Goal: Task Accomplishment & Management: Complete application form

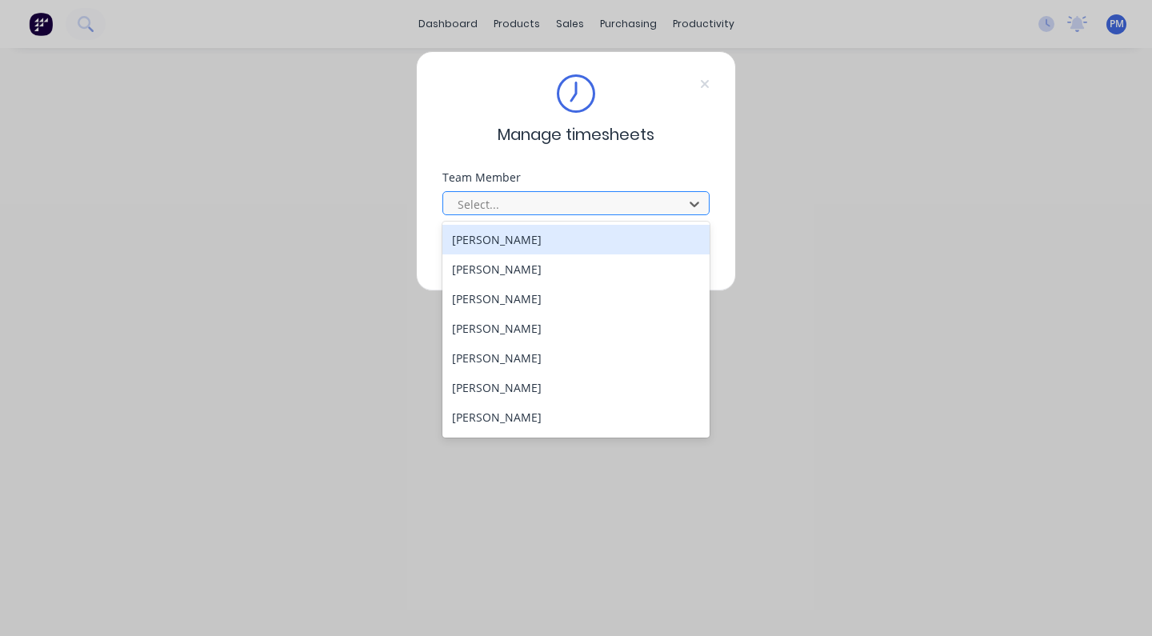
drag, startPoint x: 598, startPoint y: 207, endPoint x: 666, endPoint y: 202, distance: 68.3
click at [598, 207] on div at bounding box center [565, 204] width 219 height 20
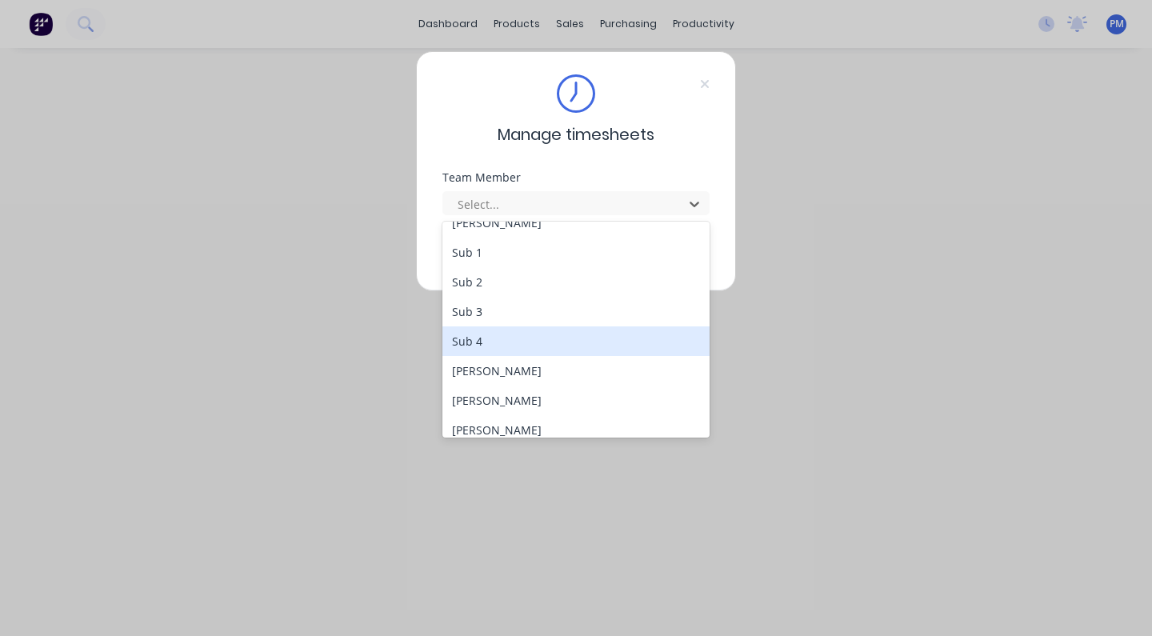
scroll to position [384, 0]
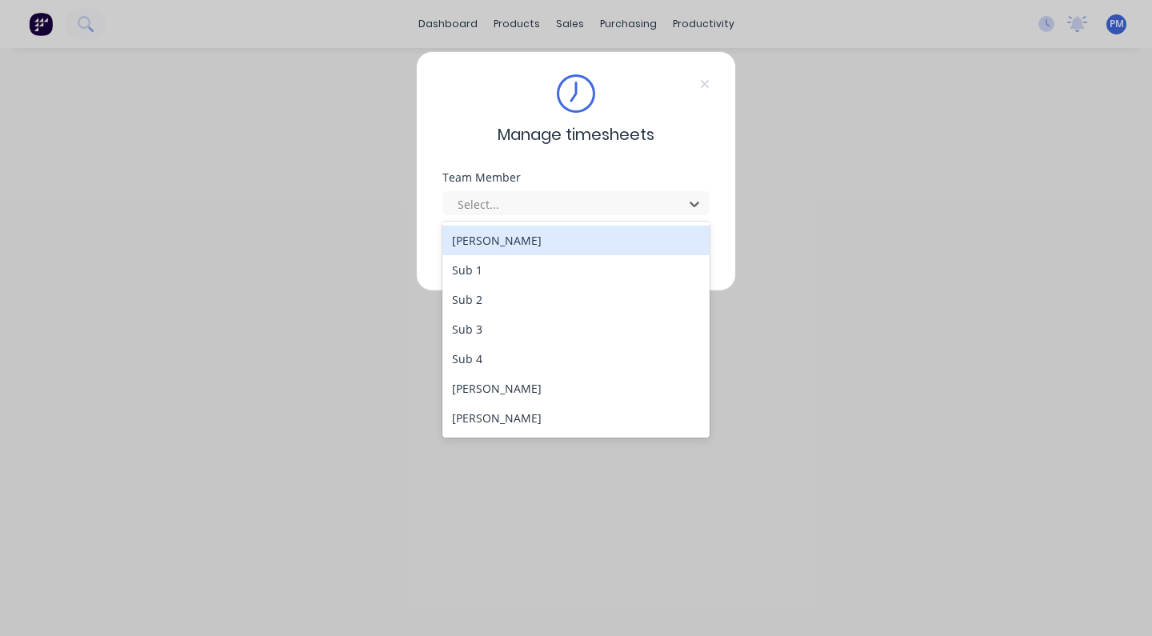
click at [498, 246] on div "[PERSON_NAME]" at bounding box center [576, 241] width 267 height 30
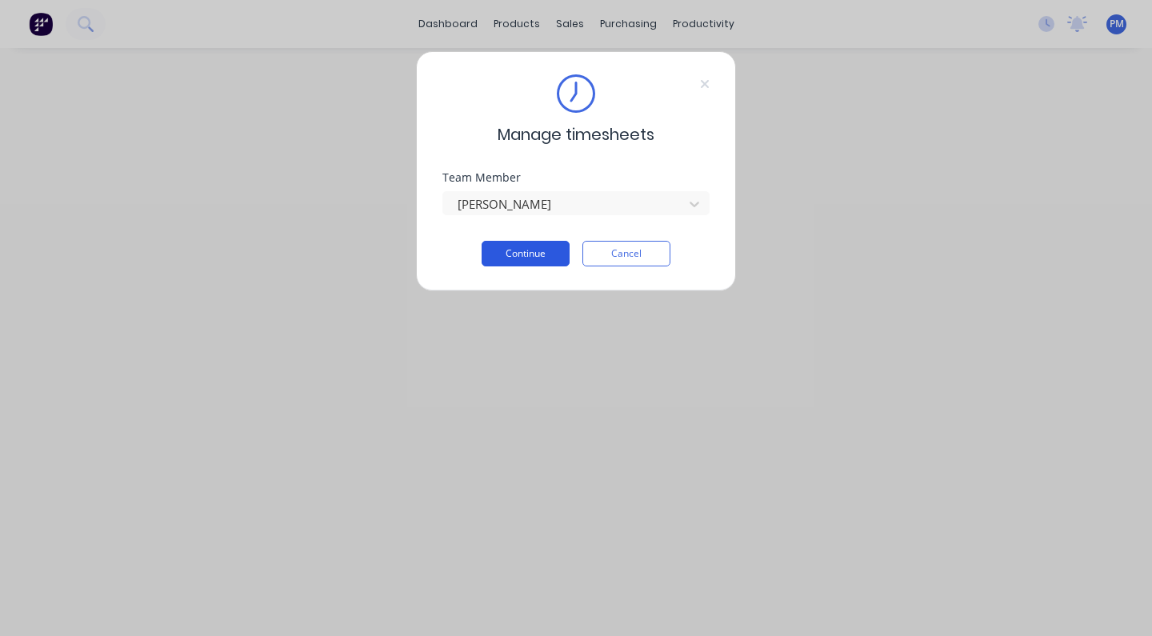
click at [530, 251] on button "Continue" at bounding box center [526, 254] width 88 height 26
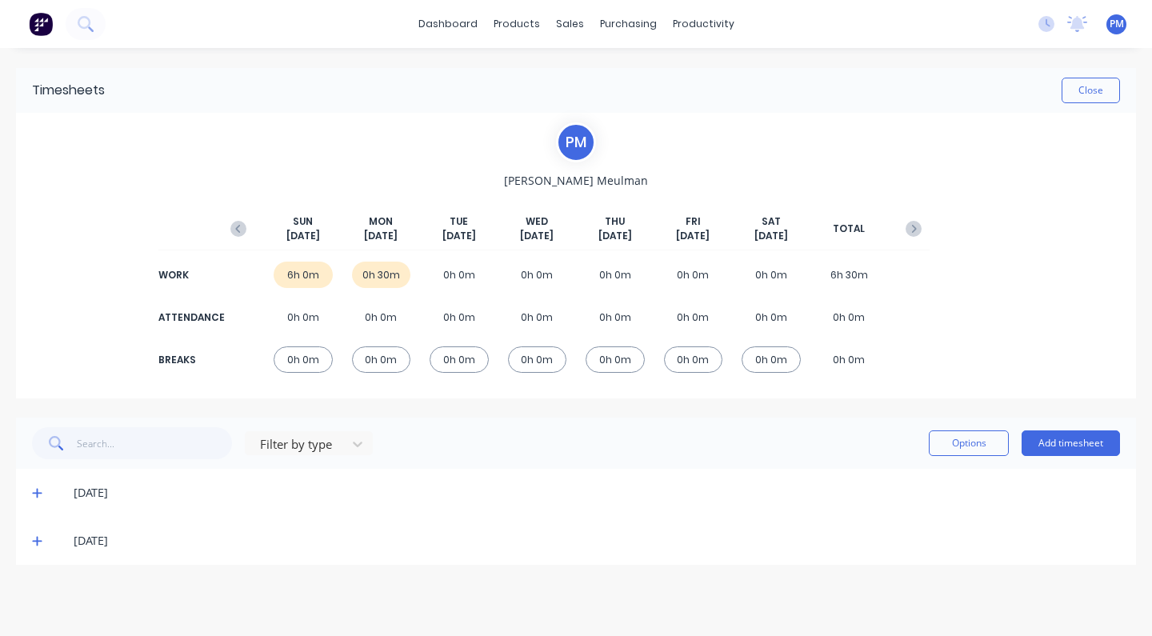
click at [462, 277] on div "0h 0m" at bounding box center [459, 275] width 59 height 26
click at [1068, 448] on button "Add timesheet" at bounding box center [1071, 444] width 98 height 26
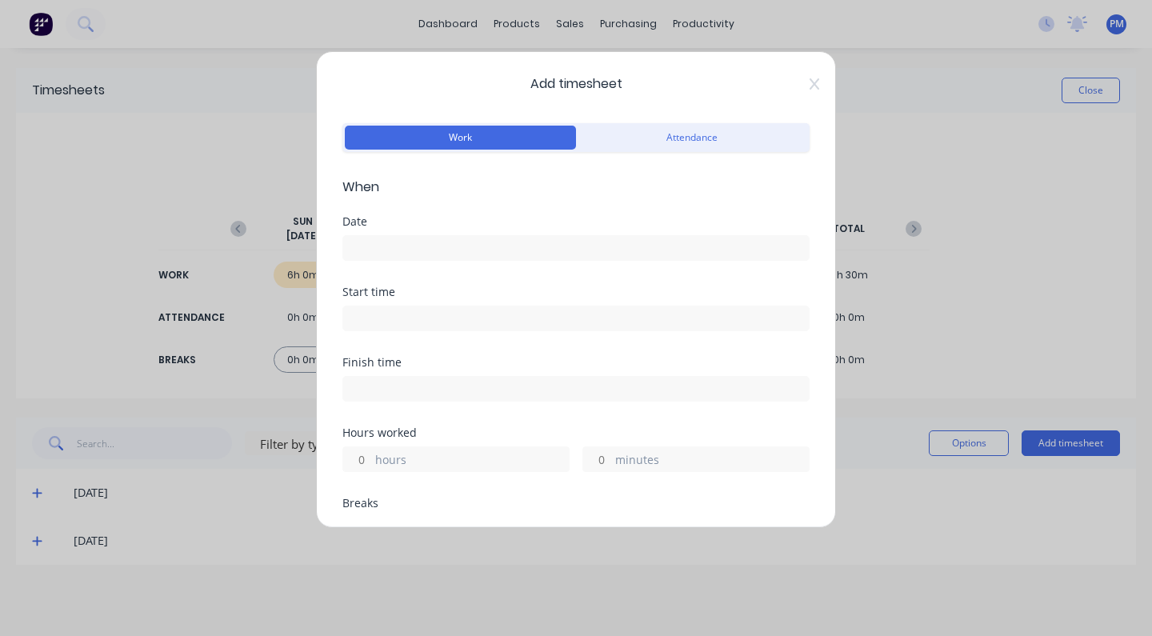
click at [364, 458] on input "hours" at bounding box center [357, 459] width 28 height 24
type input "1"
click at [419, 250] on input at bounding box center [576, 248] width 466 height 24
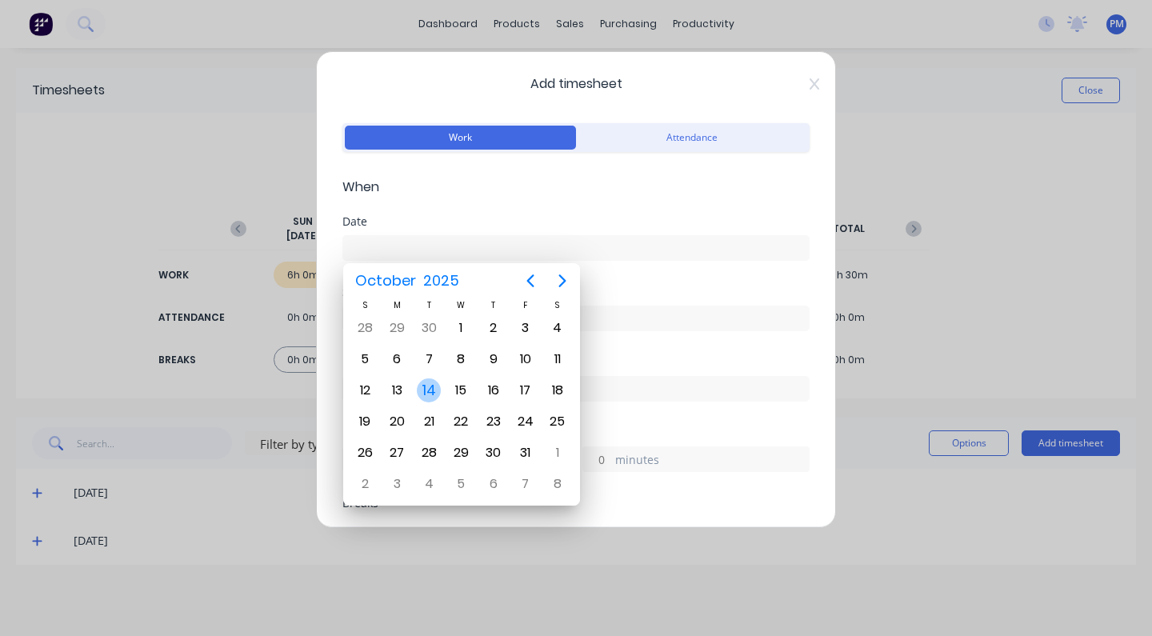
click at [427, 387] on div "14" at bounding box center [429, 391] width 24 height 24
type input "[DATE]"
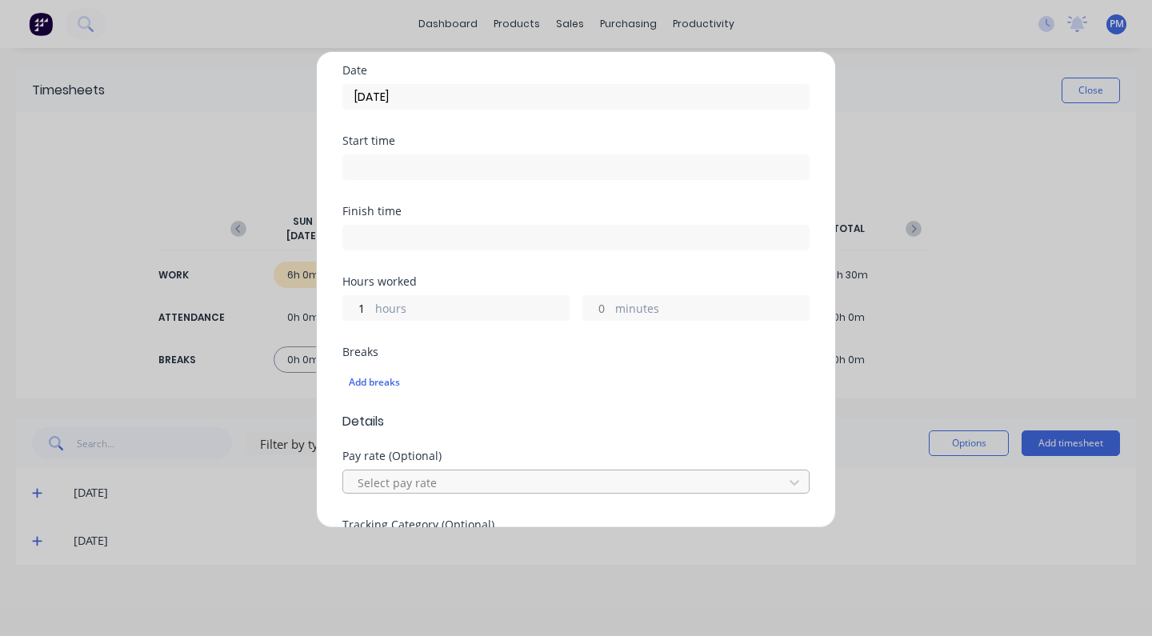
scroll to position [265, 0]
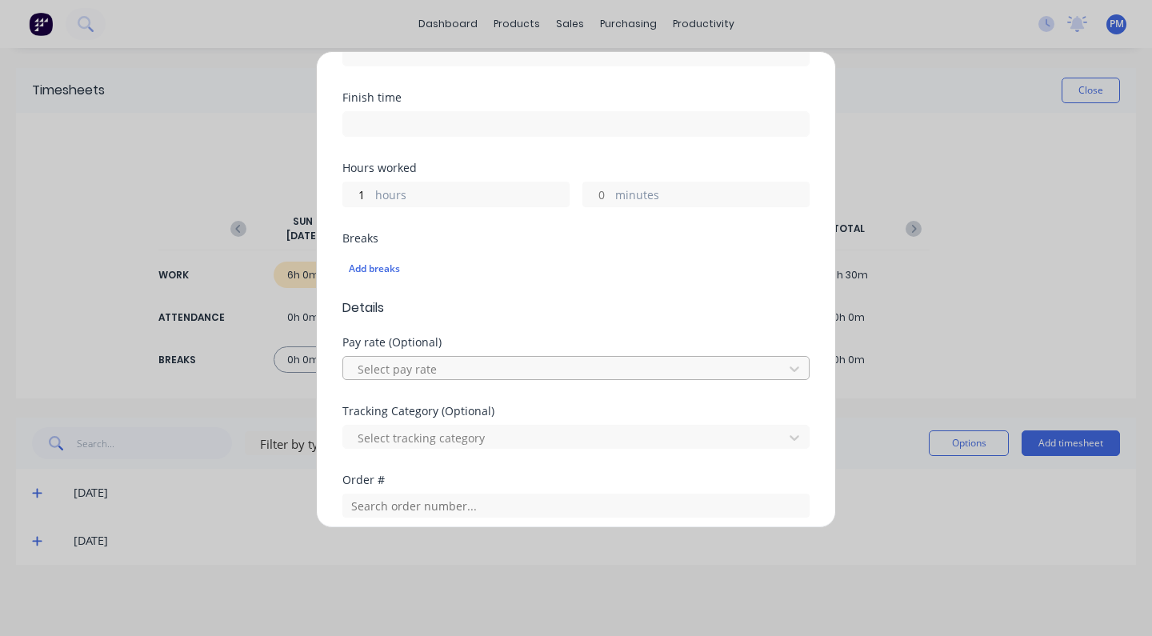
click at [603, 360] on div at bounding box center [565, 369] width 419 height 20
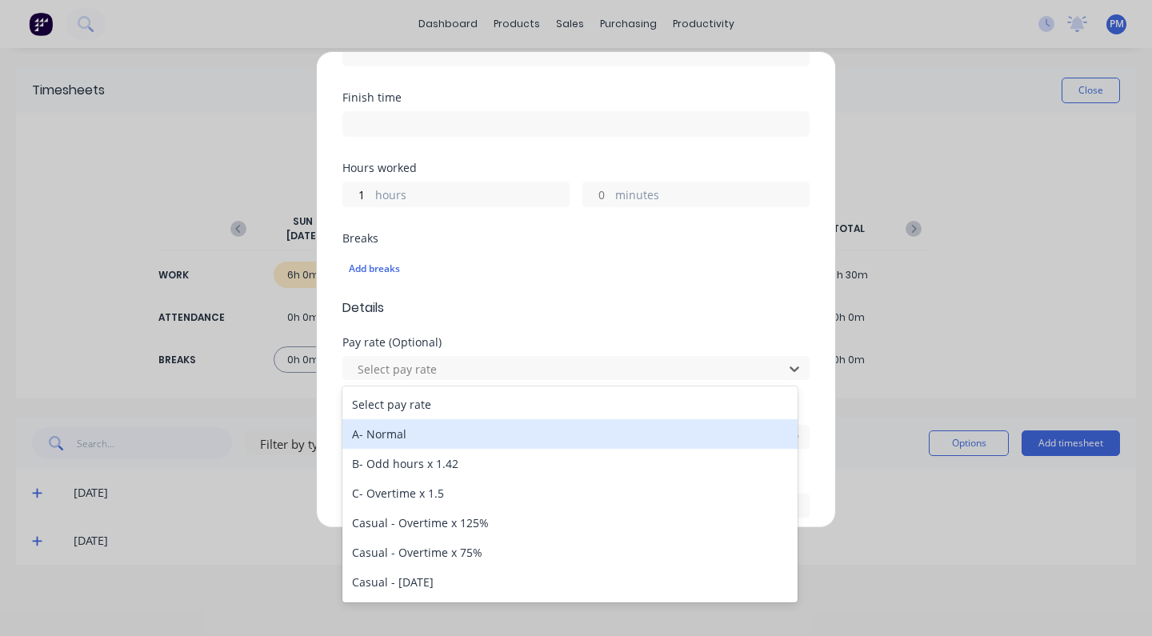
click at [375, 430] on div "A- Normal" at bounding box center [570, 434] width 455 height 30
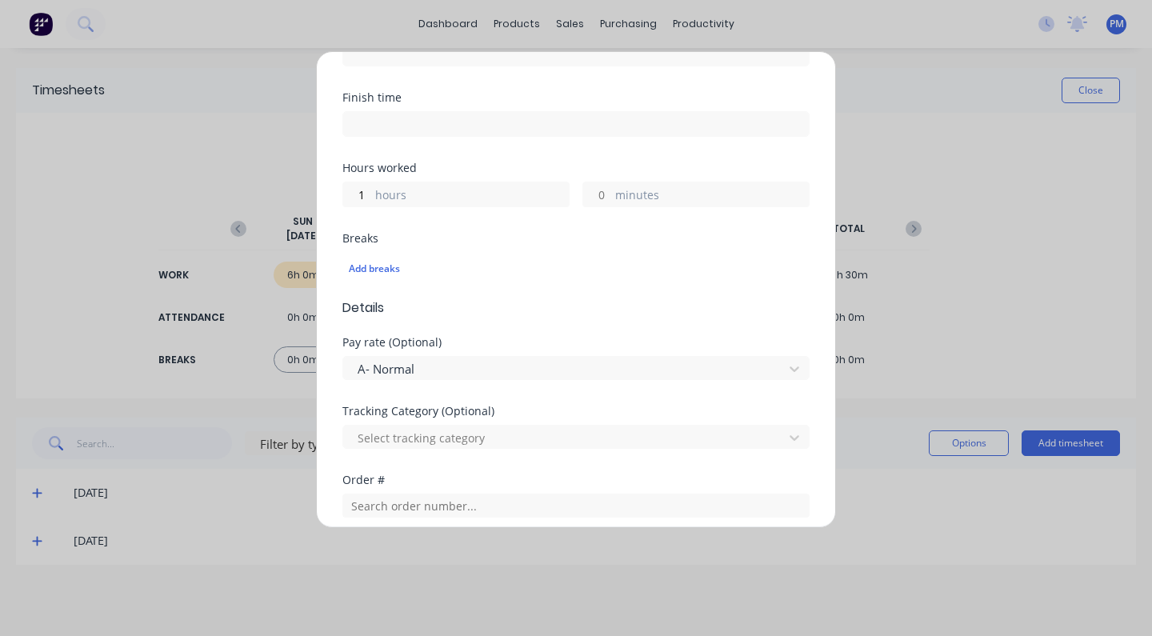
scroll to position [373, 0]
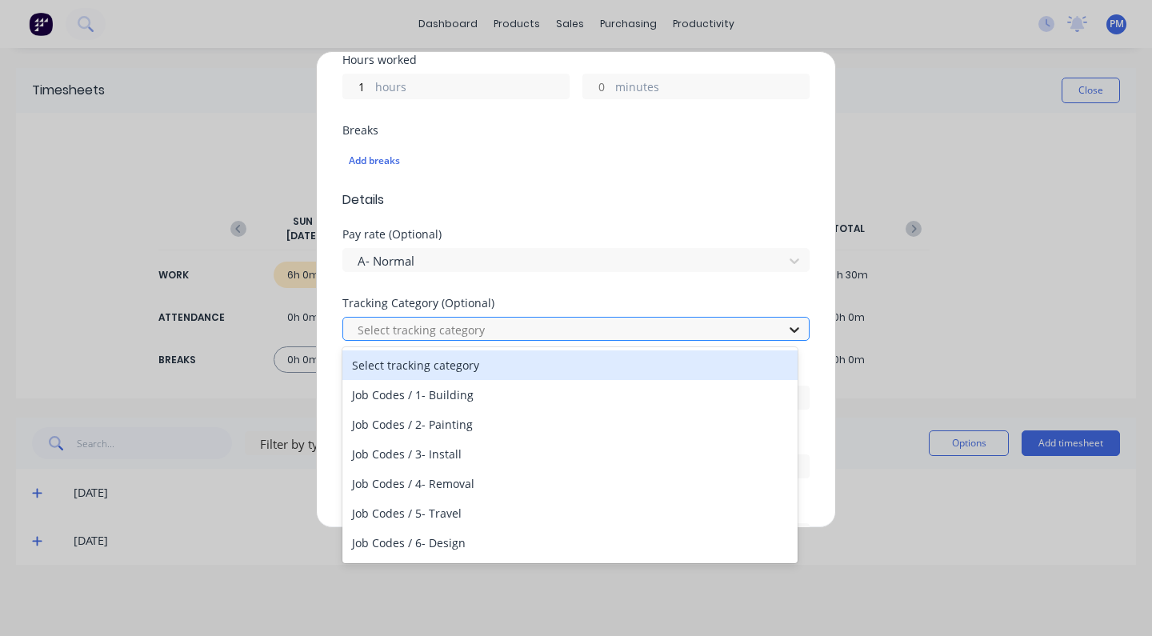
click at [787, 327] on icon at bounding box center [795, 330] width 16 height 16
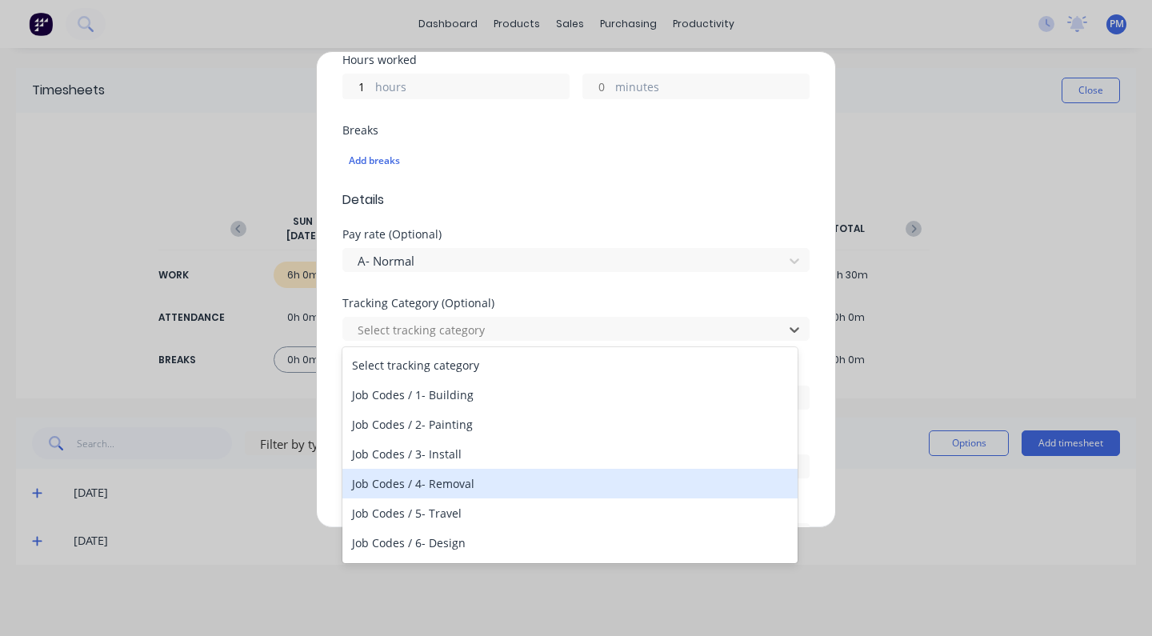
scroll to position [118, 0]
click at [464, 487] on div "Job Codes / 8- Design Meeting" at bounding box center [570, 485] width 455 height 30
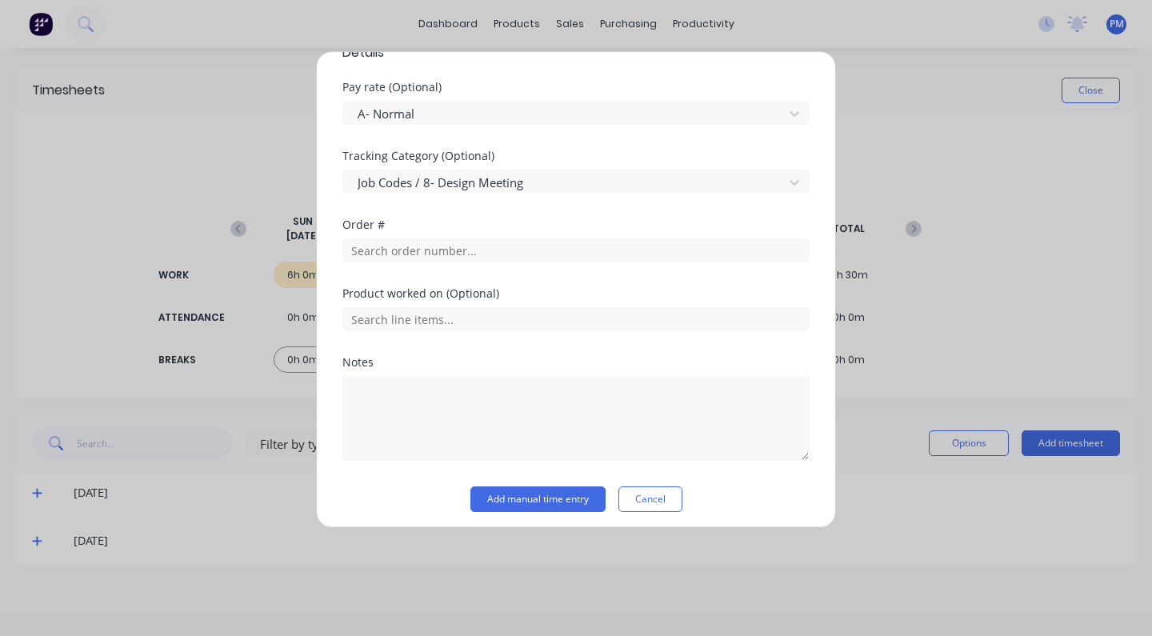
scroll to position [373, 0]
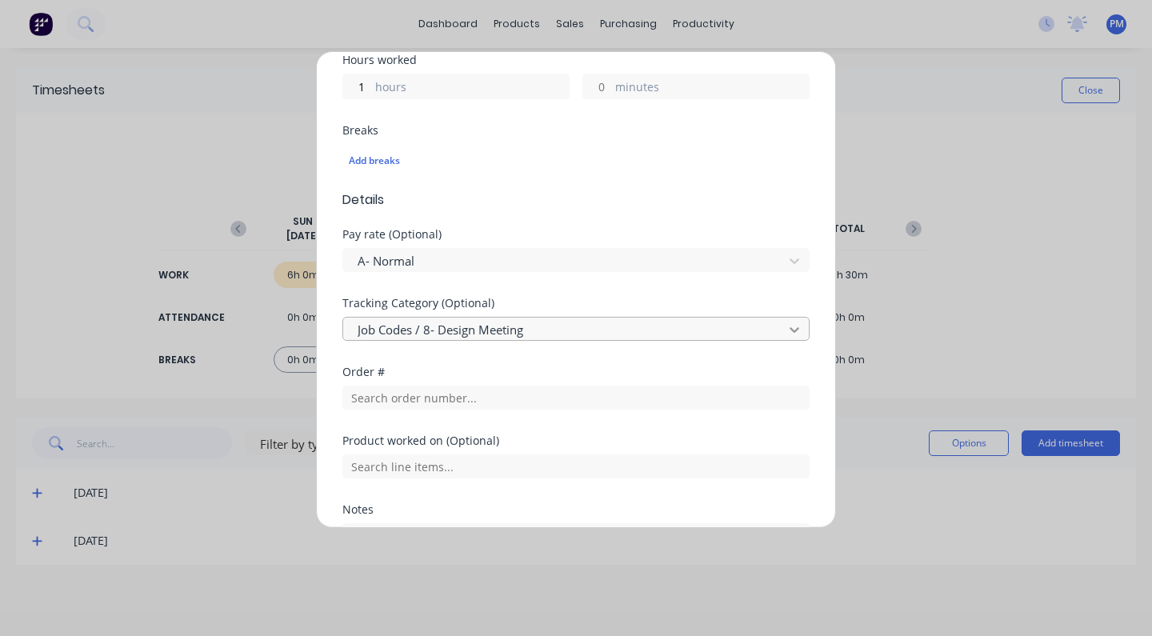
click at [790, 332] on icon at bounding box center [795, 330] width 16 height 16
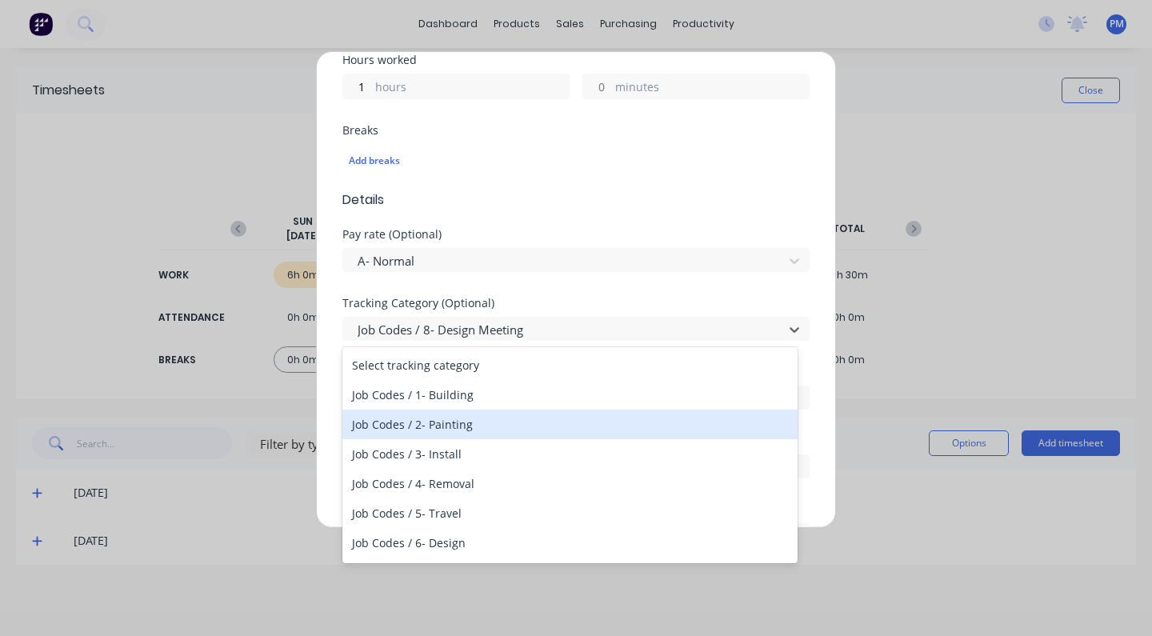
scroll to position [151, 0]
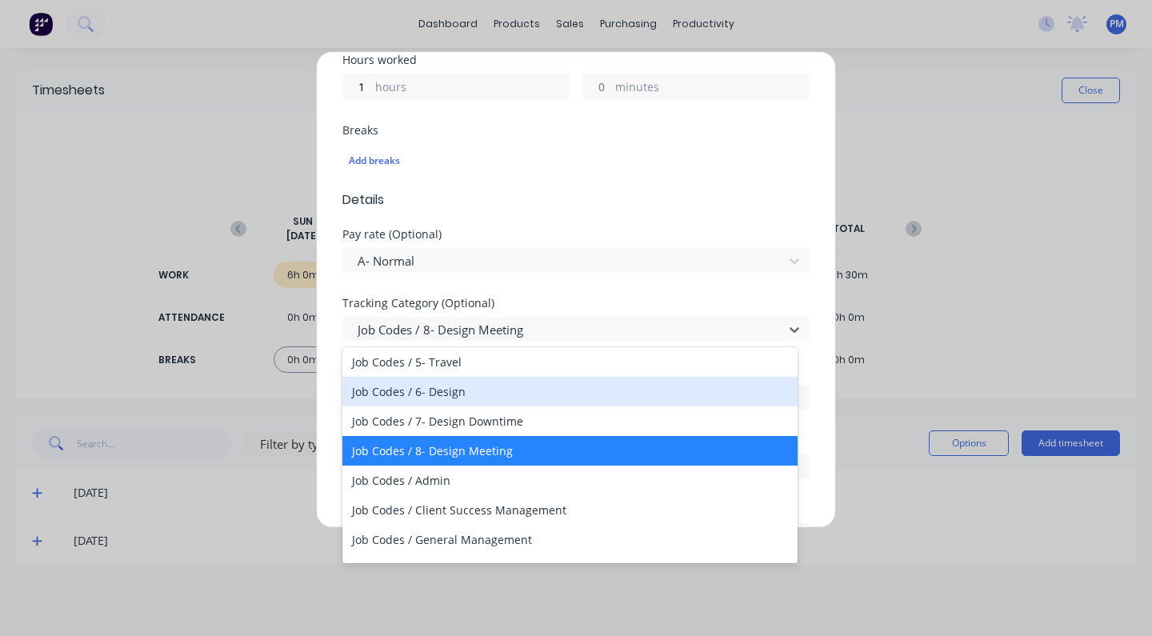
click at [435, 395] on div "Job Codes / 6- Design" at bounding box center [570, 392] width 455 height 30
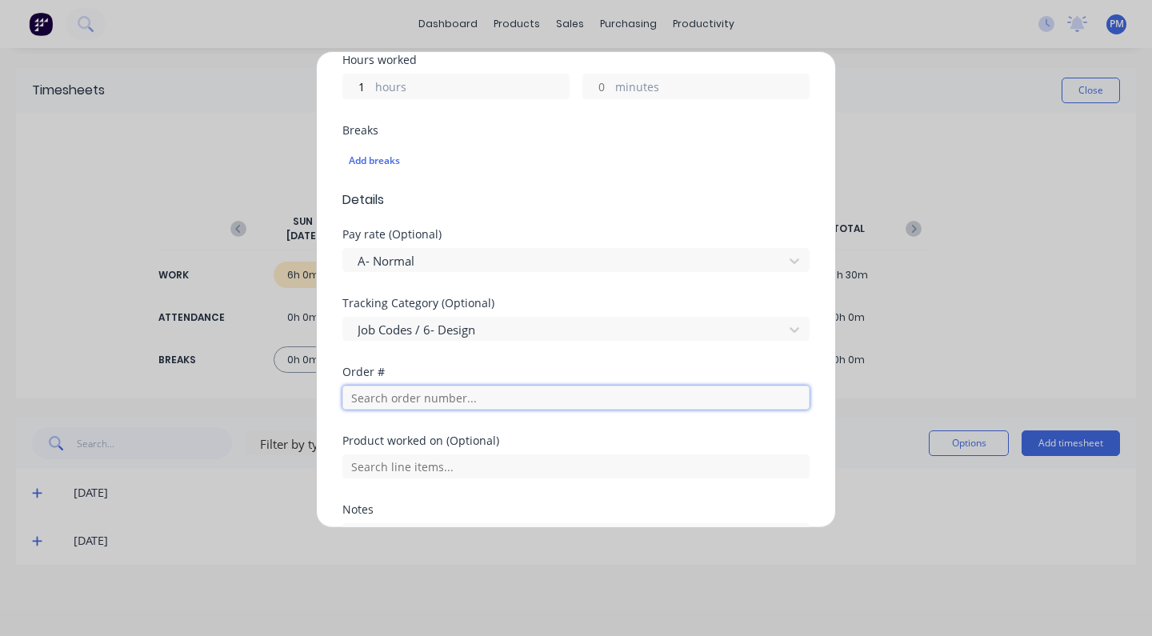
click at [394, 397] on input "text" at bounding box center [576, 398] width 467 height 24
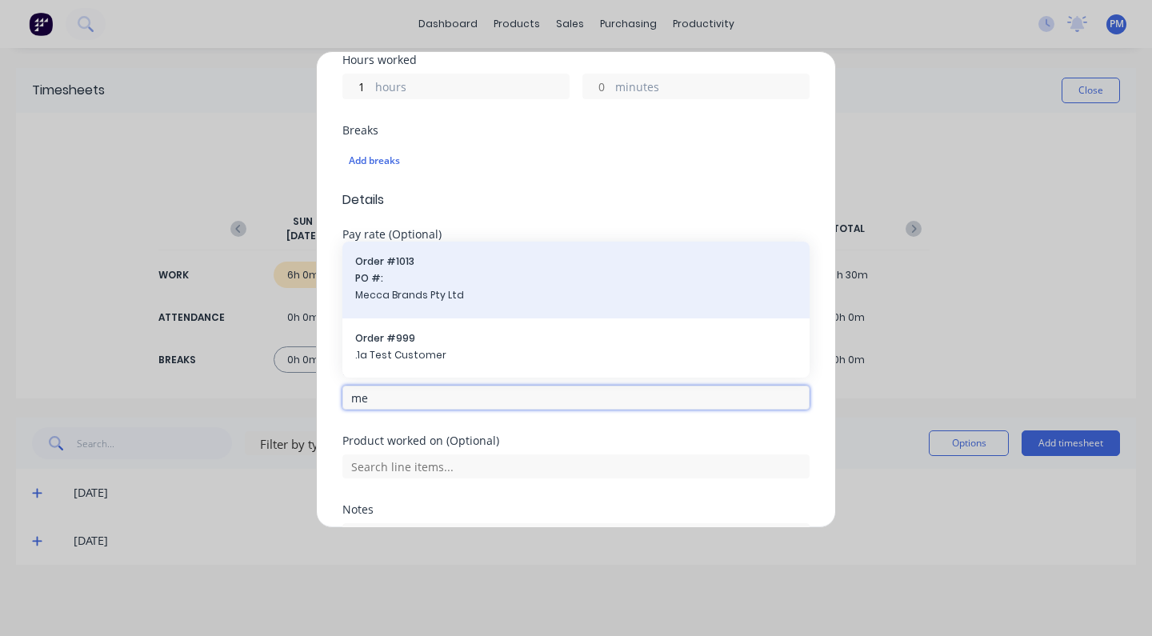
type input "me"
click at [389, 262] on span "Order # 1013" at bounding box center [576, 261] width 442 height 14
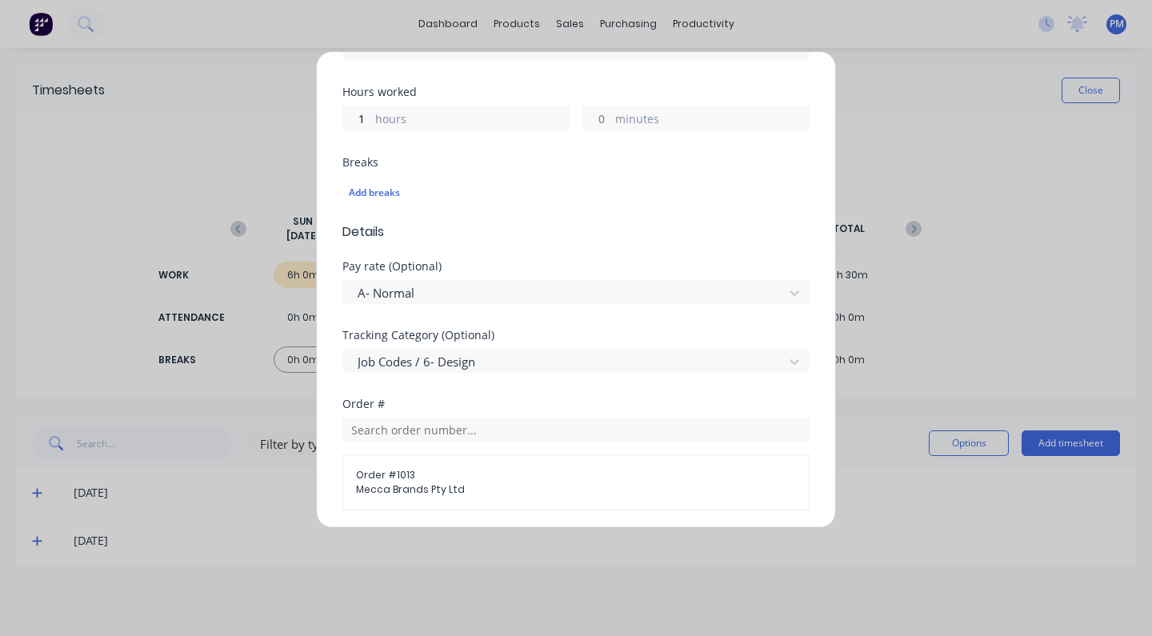
scroll to position [596, 0]
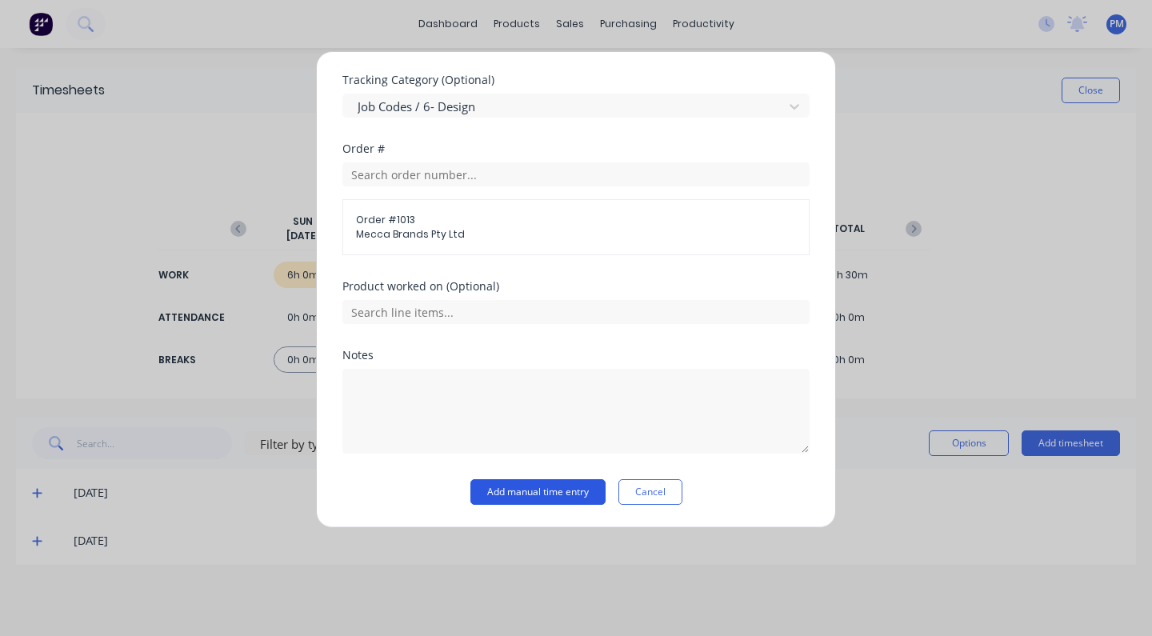
click at [538, 489] on button "Add manual time entry" at bounding box center [538, 492] width 135 height 26
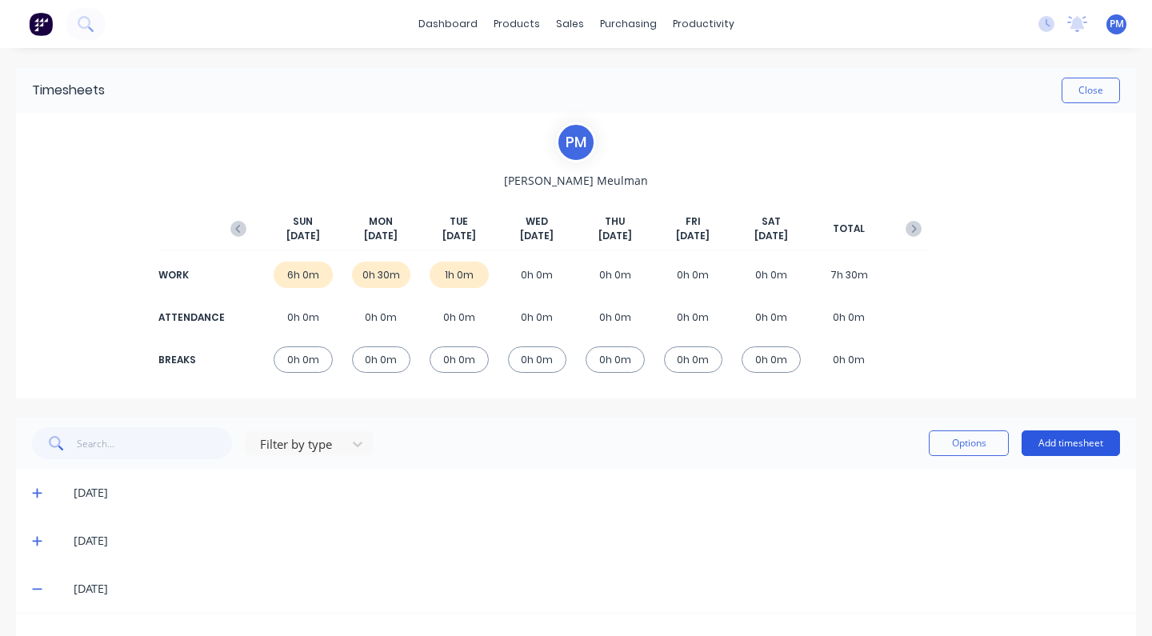
click at [1054, 439] on button "Add timesheet" at bounding box center [1071, 444] width 98 height 26
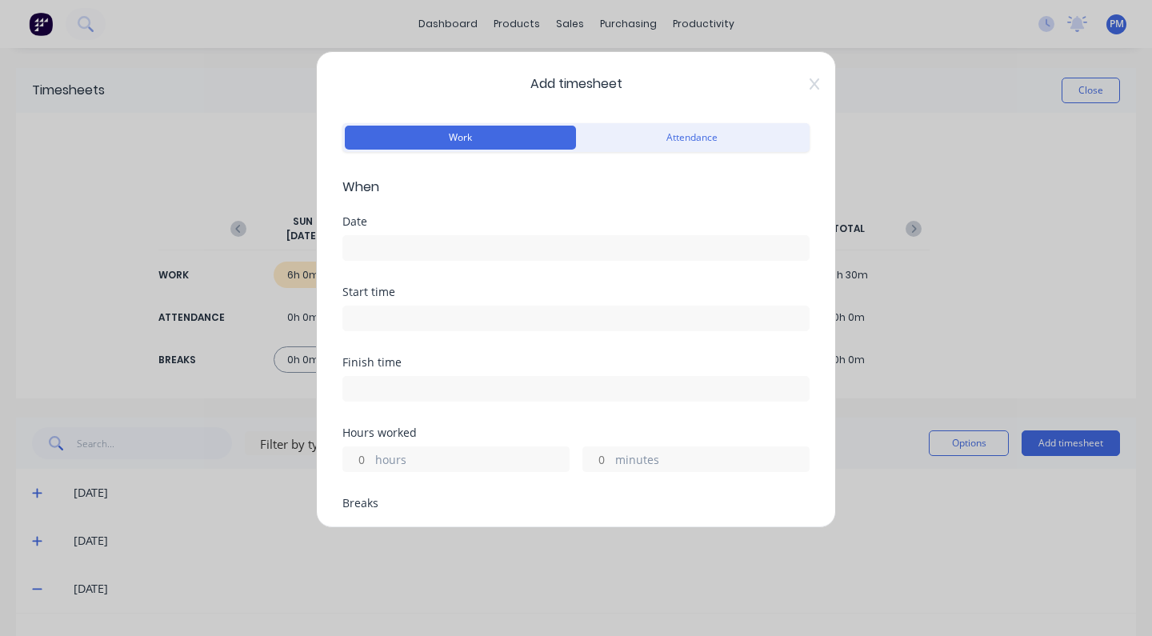
click at [381, 238] on input at bounding box center [576, 248] width 466 height 24
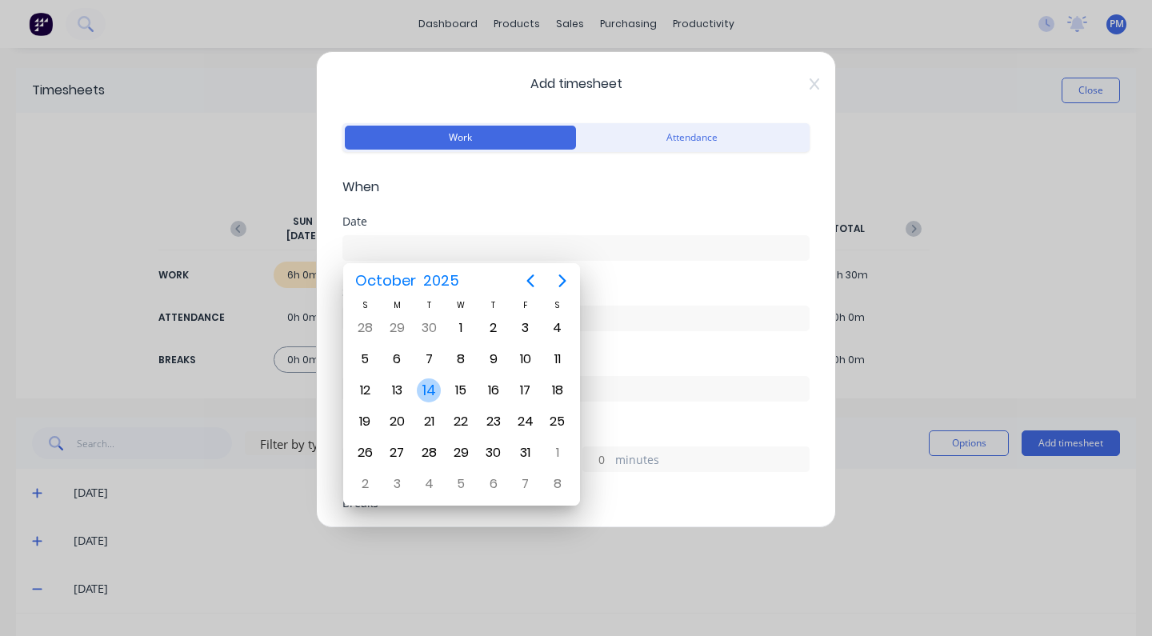
click at [428, 398] on div "14" at bounding box center [429, 391] width 24 height 24
type input "[DATE]"
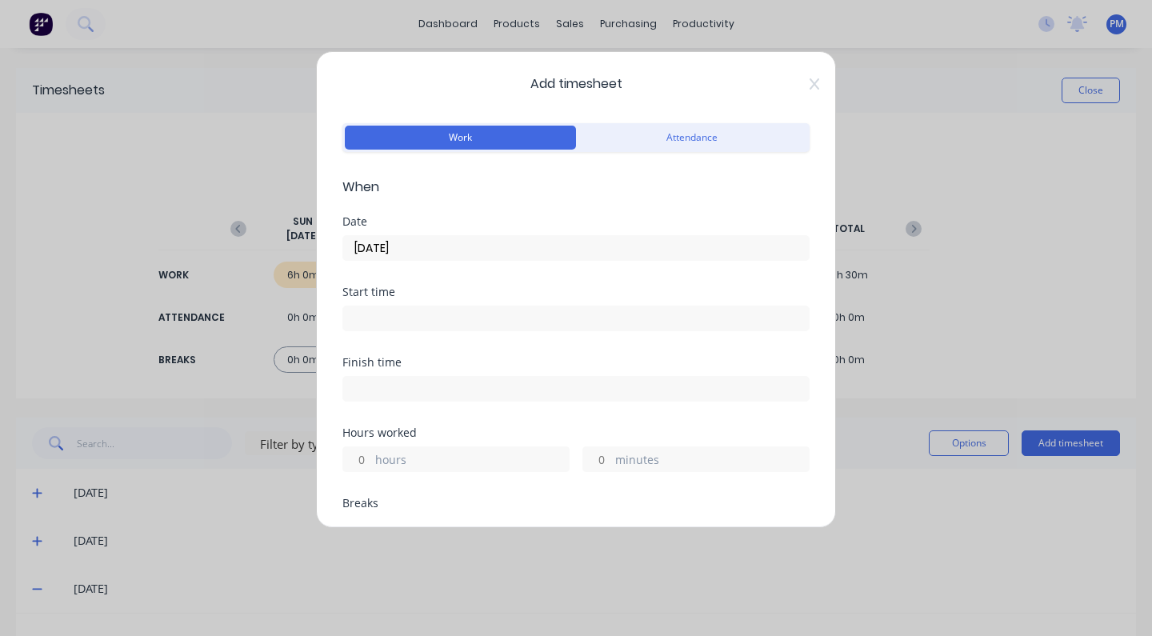
click at [379, 454] on label "hours" at bounding box center [472, 461] width 194 height 20
click at [371, 454] on input "hours" at bounding box center [357, 459] width 28 height 24
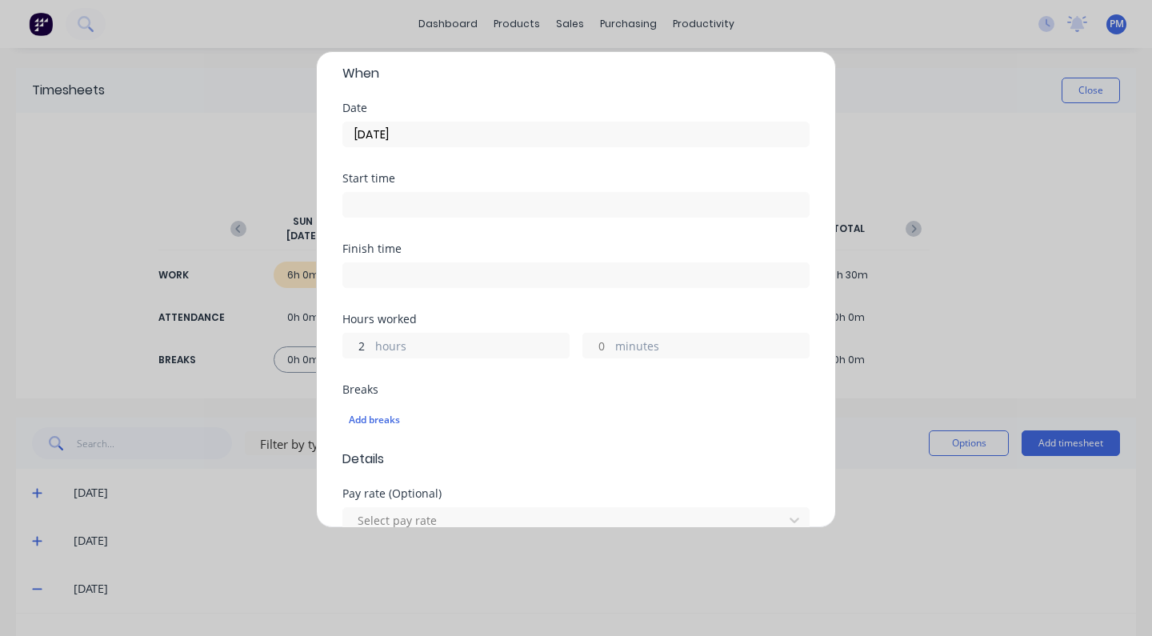
scroll to position [350, 0]
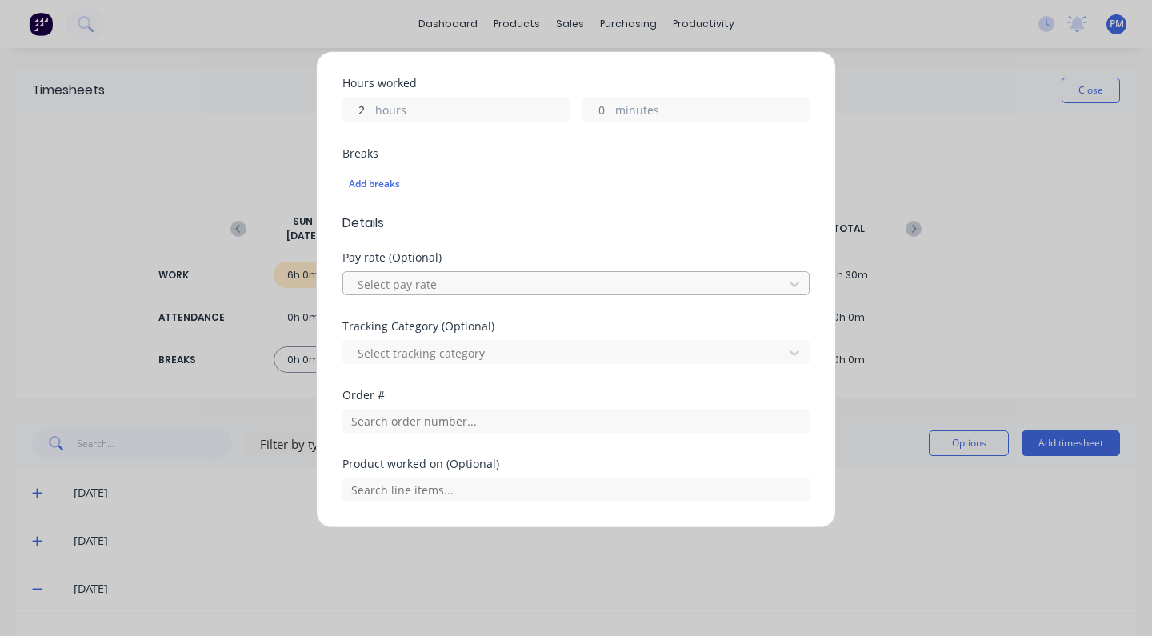
type input "2"
click at [427, 279] on div "Select pay rate" at bounding box center [566, 284] width 416 height 17
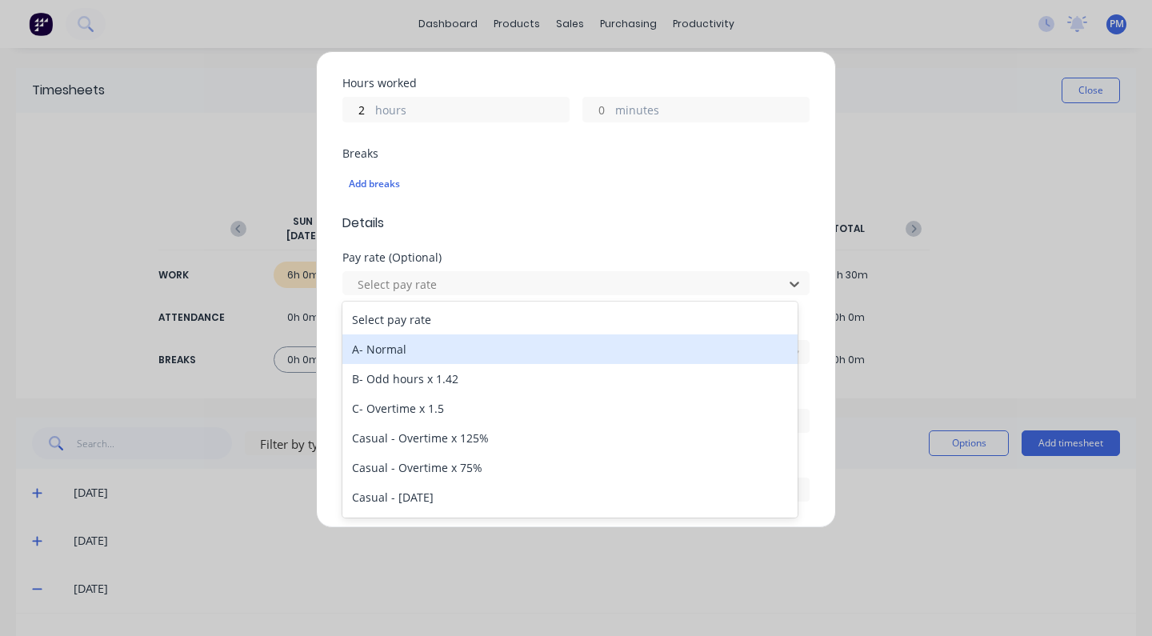
click at [383, 350] on div "A- Normal" at bounding box center [570, 350] width 455 height 30
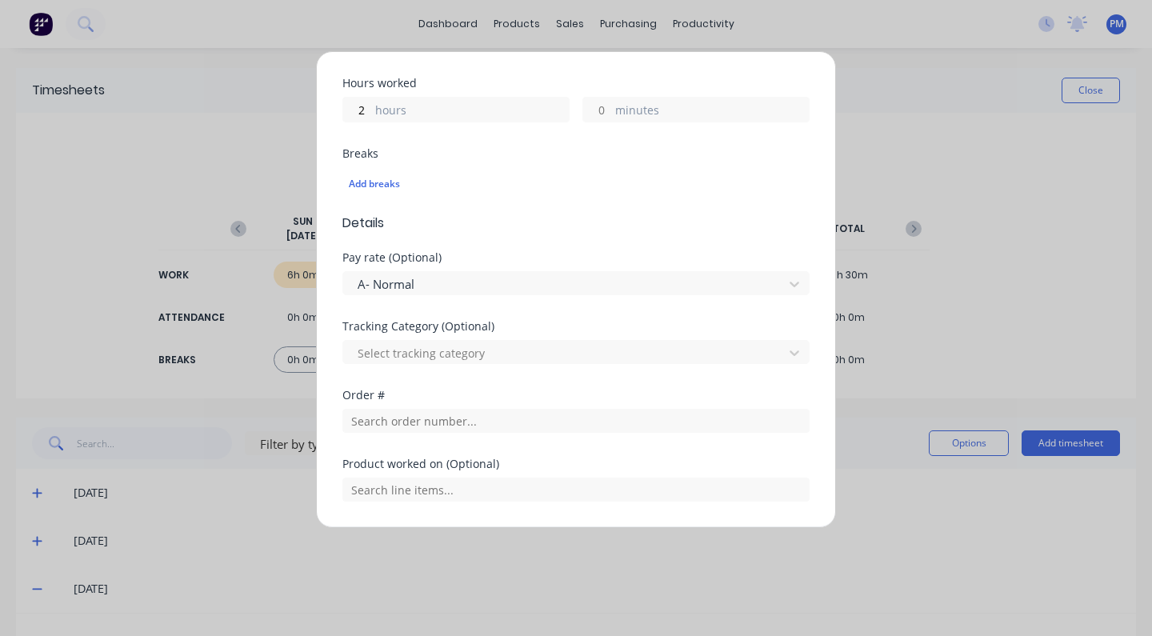
scroll to position [380, 0]
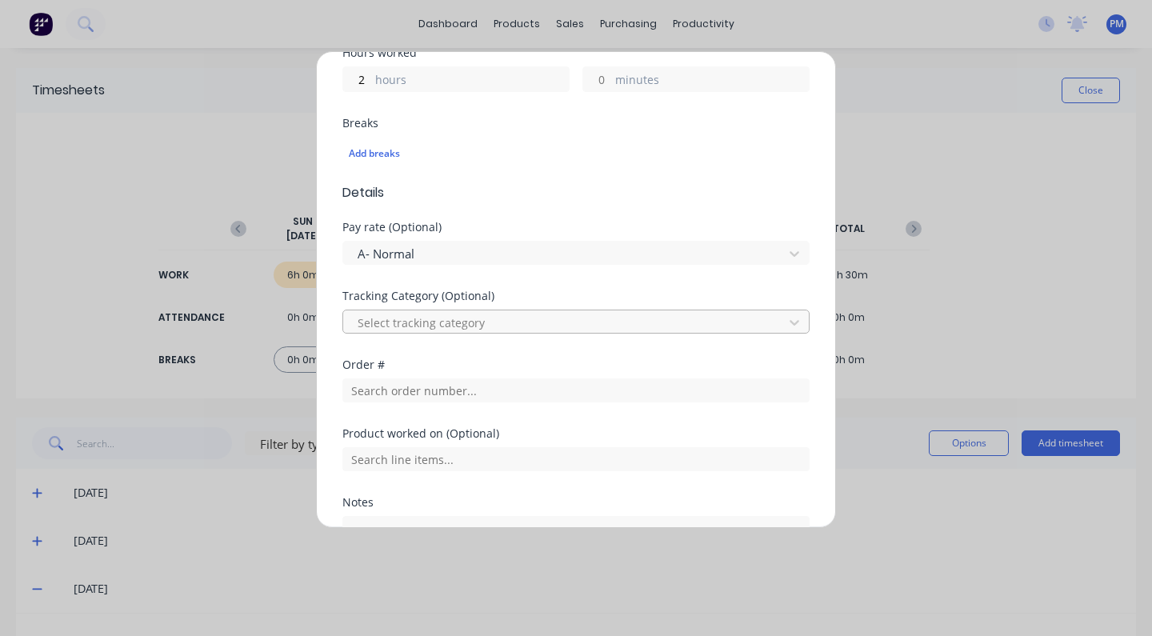
click at [751, 324] on div at bounding box center [565, 323] width 419 height 20
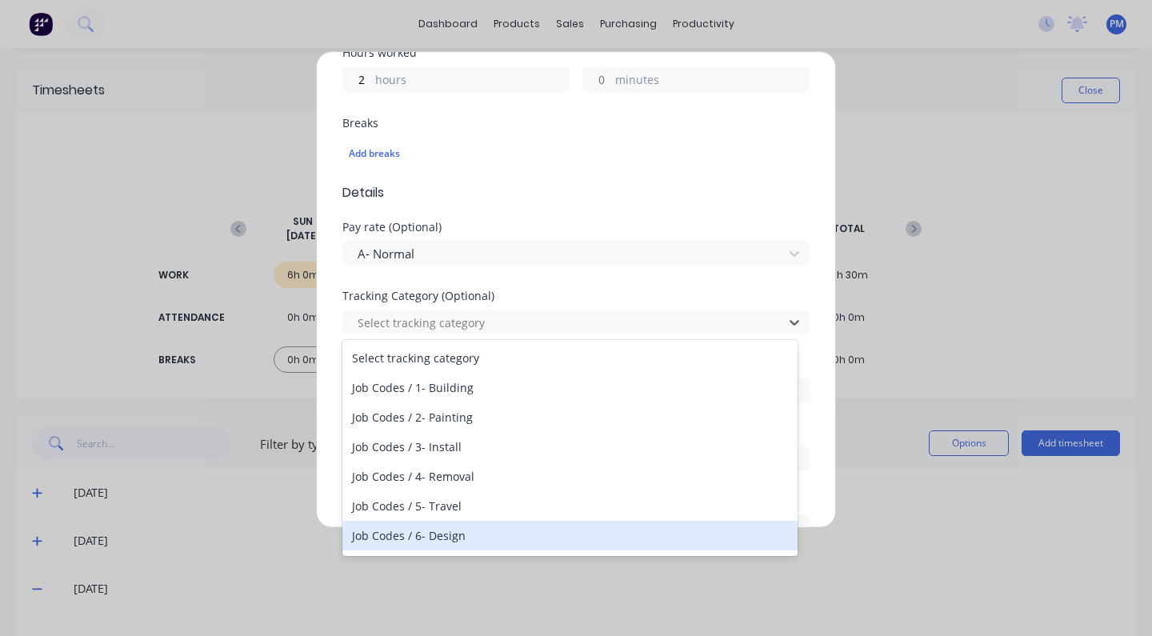
click at [450, 535] on div "Job Codes / 6- Design" at bounding box center [570, 536] width 455 height 30
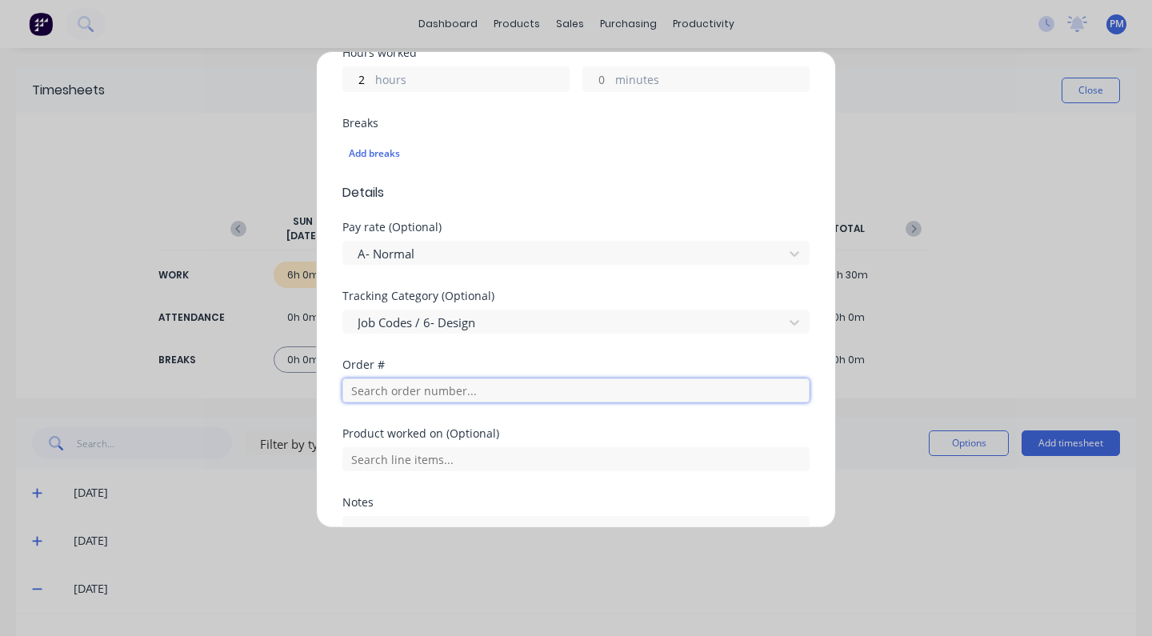
click at [402, 389] on input "text" at bounding box center [576, 391] width 467 height 24
type input "c"
drag, startPoint x: 367, startPoint y: 393, endPoint x: 343, endPoint y: 391, distance: 24.1
click at [343, 391] on input "kt" at bounding box center [576, 391] width 467 height 24
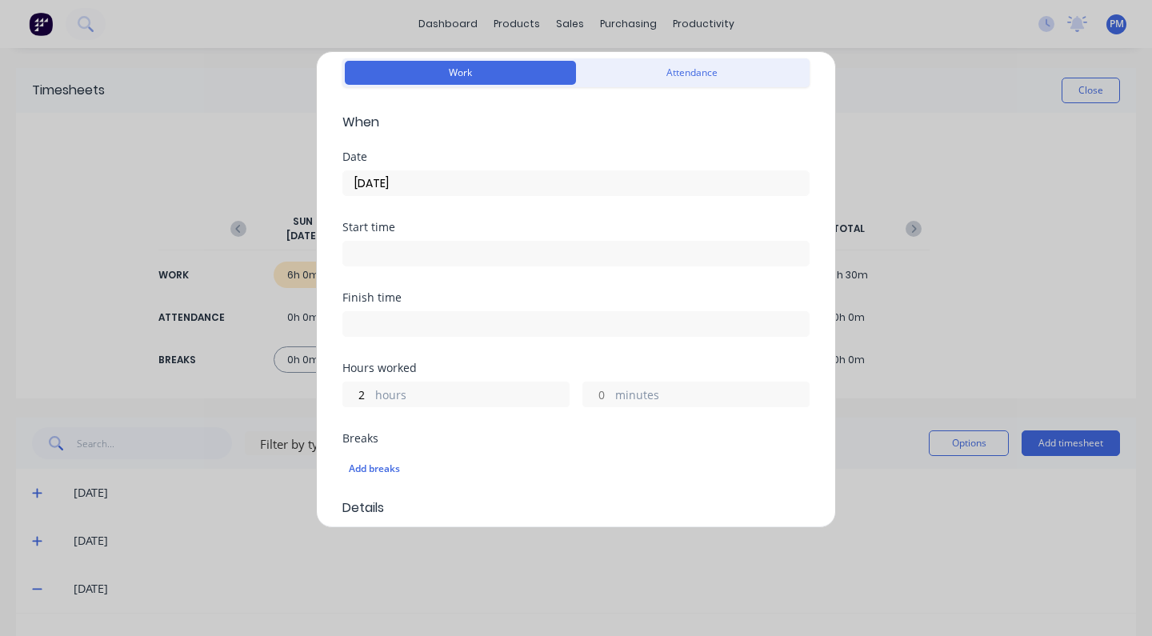
scroll to position [527, 0]
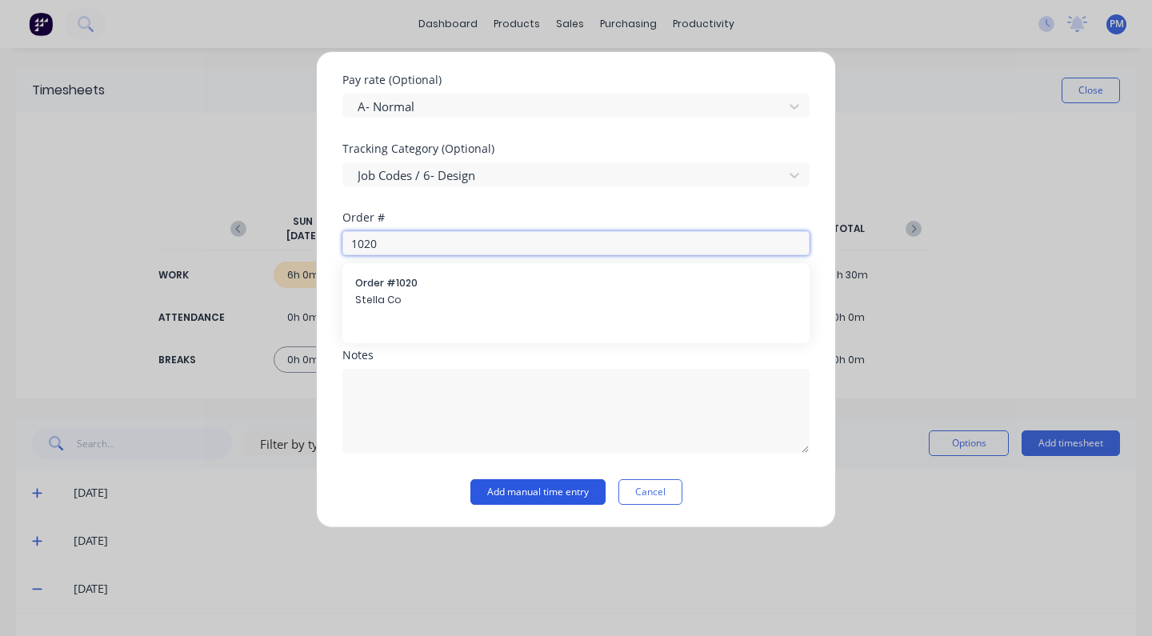
type input "1020"
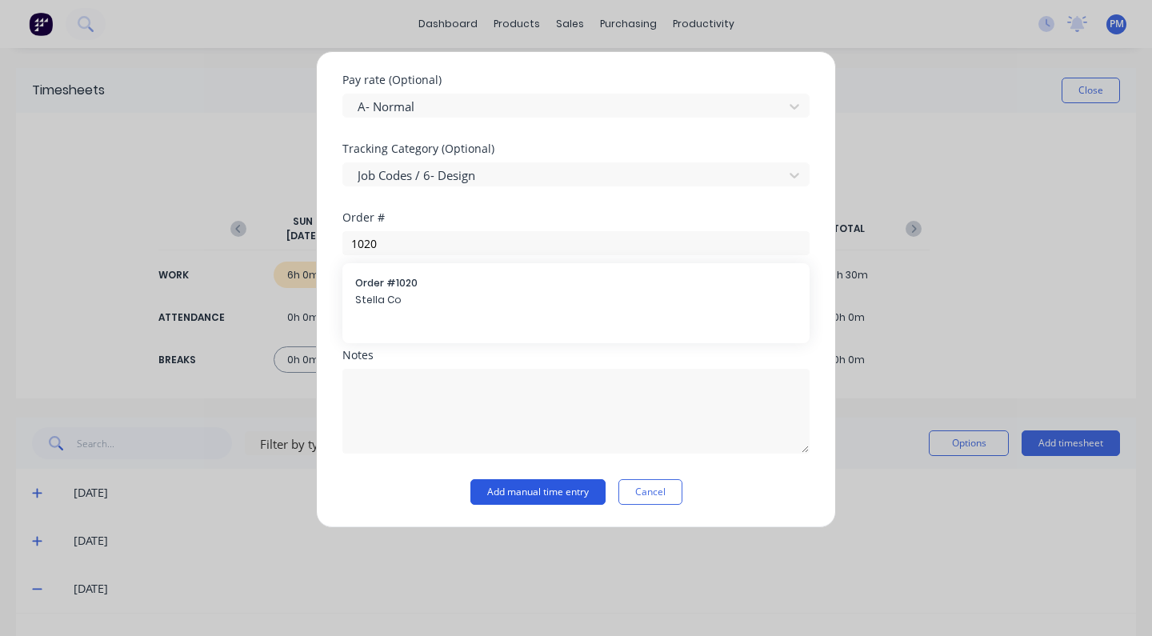
click at [563, 494] on button "Add manual time entry" at bounding box center [538, 492] width 135 height 26
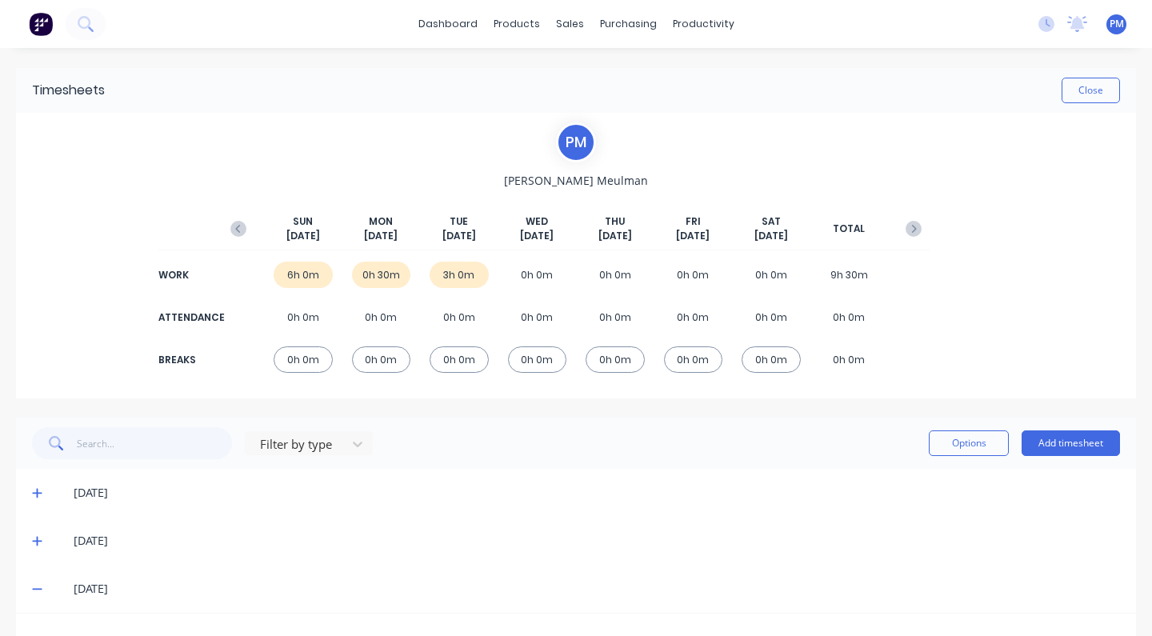
click at [455, 362] on div "0h 0m" at bounding box center [459, 360] width 59 height 26
click at [1056, 440] on button "Add timesheet" at bounding box center [1071, 444] width 98 height 26
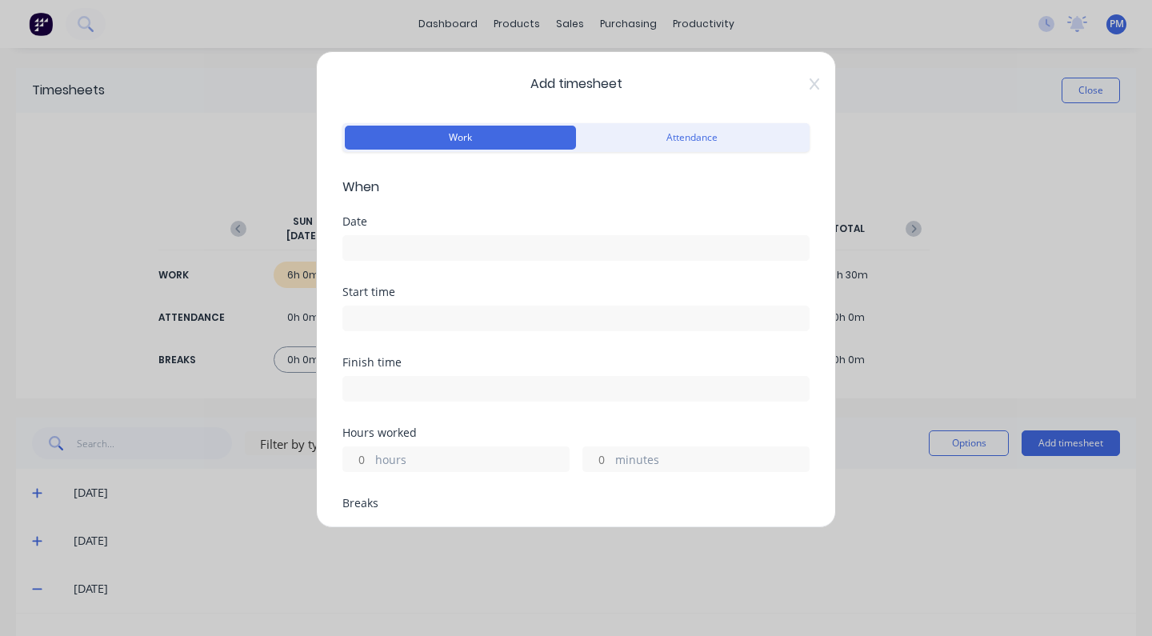
click at [615, 458] on label "minutes" at bounding box center [712, 461] width 194 height 20
click at [610, 458] on input "minutes" at bounding box center [597, 459] width 28 height 24
type input "30"
click at [409, 248] on input at bounding box center [576, 248] width 466 height 24
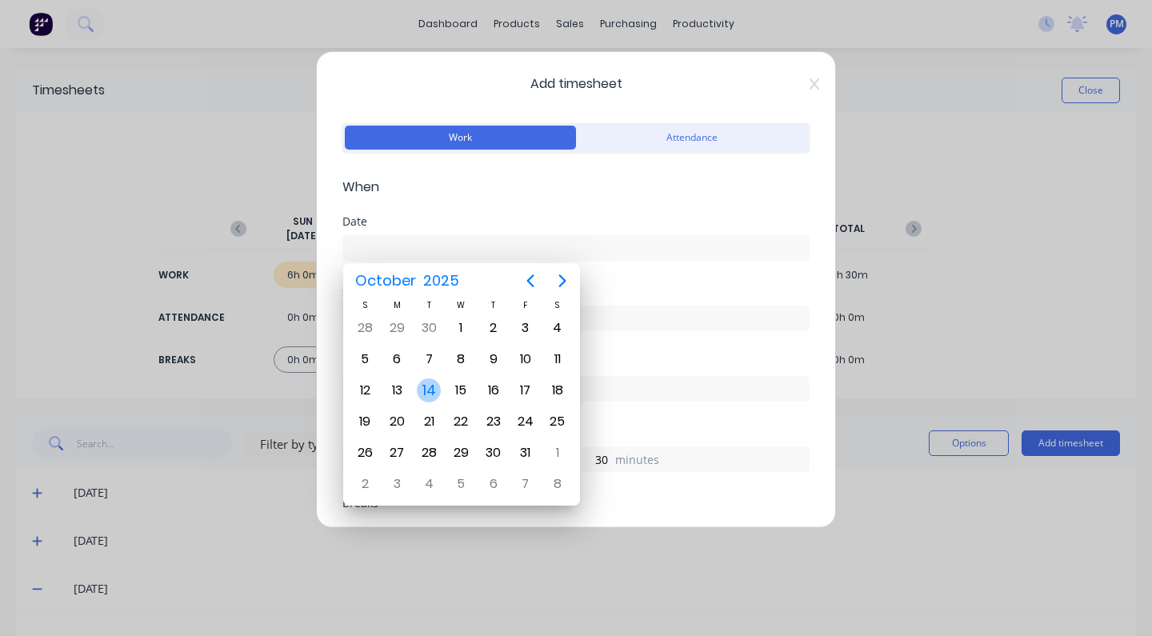
click at [430, 390] on div "14" at bounding box center [429, 391] width 24 height 24
type input "[DATE]"
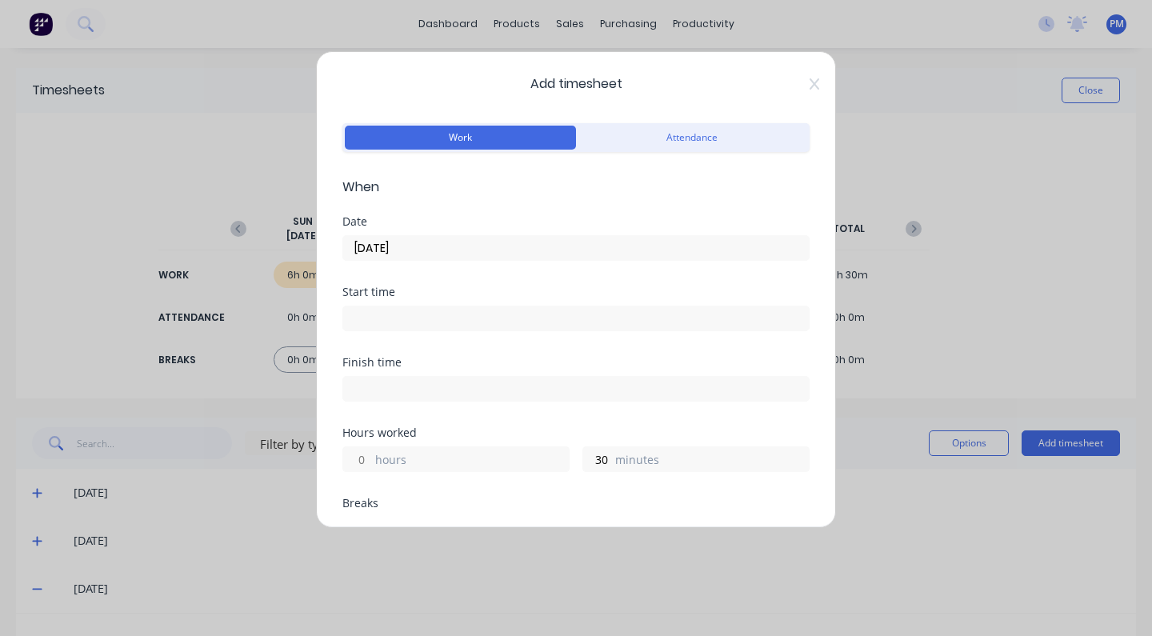
scroll to position [149, 0]
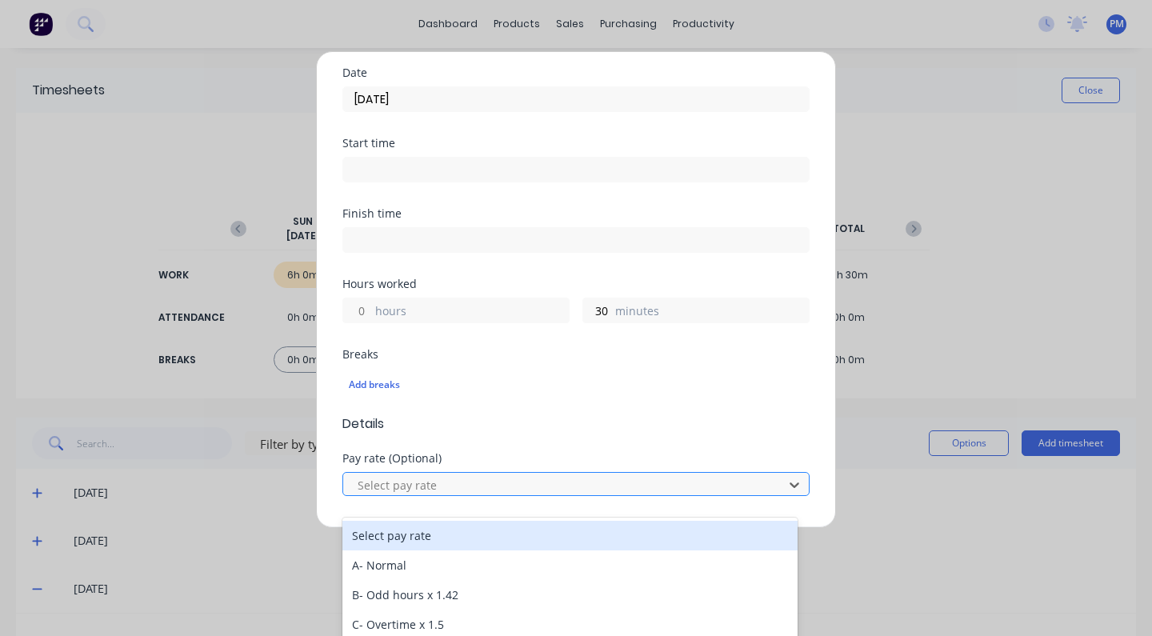
click at [419, 487] on div "Select pay rate" at bounding box center [566, 485] width 416 height 17
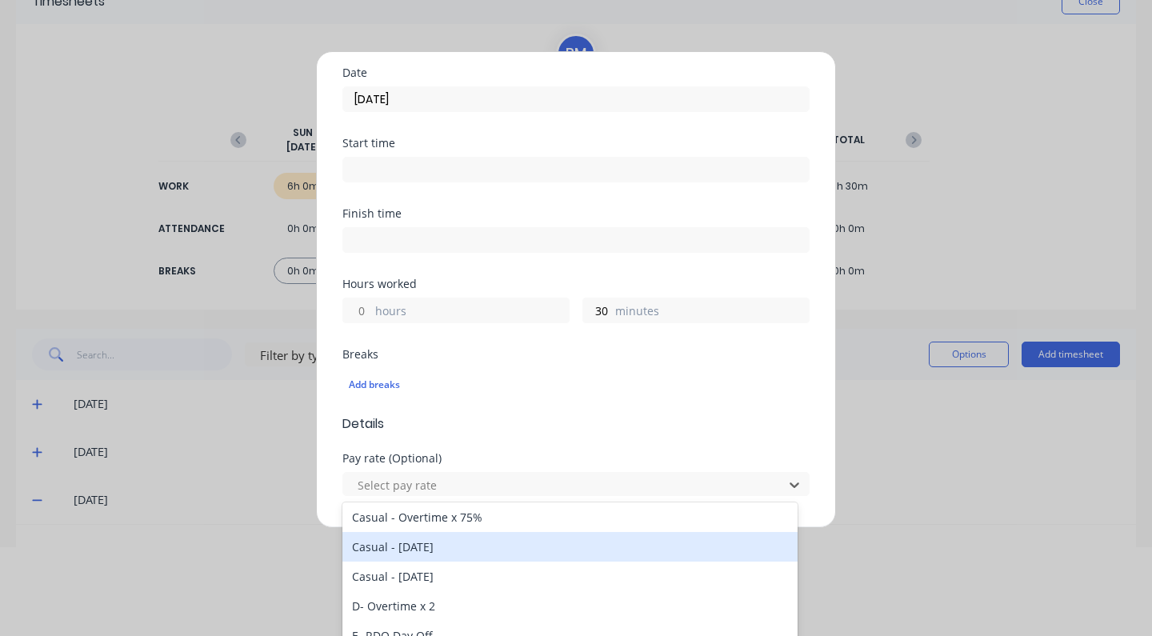
scroll to position [4, 0]
click at [407, 548] on div "A- Normal" at bounding box center [570, 546] width 455 height 30
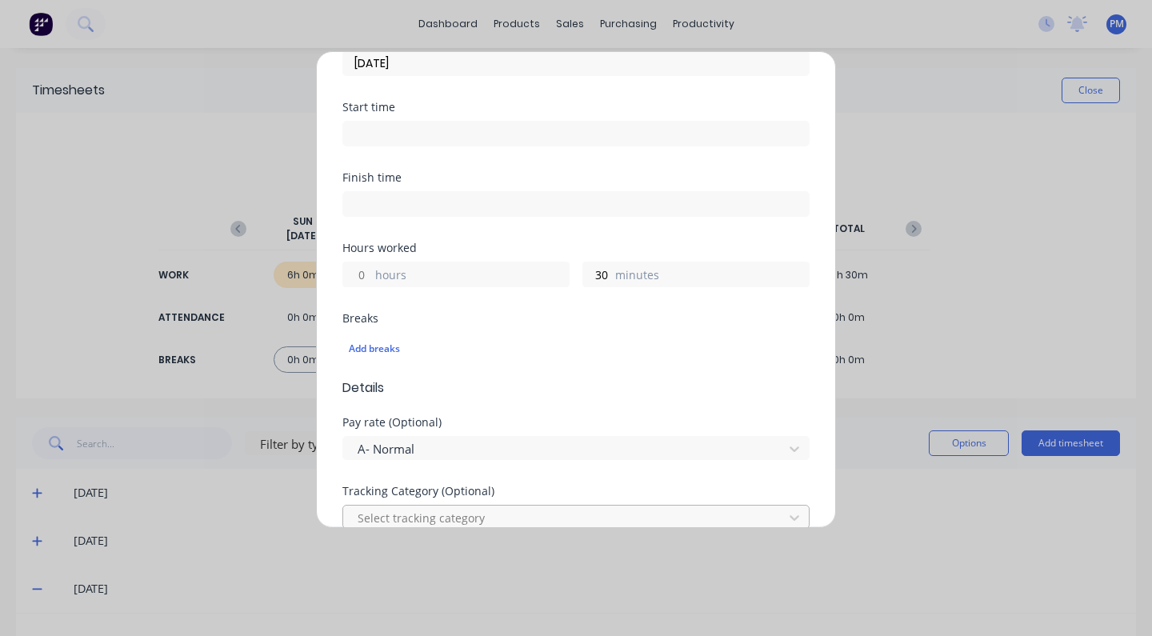
scroll to position [215, 0]
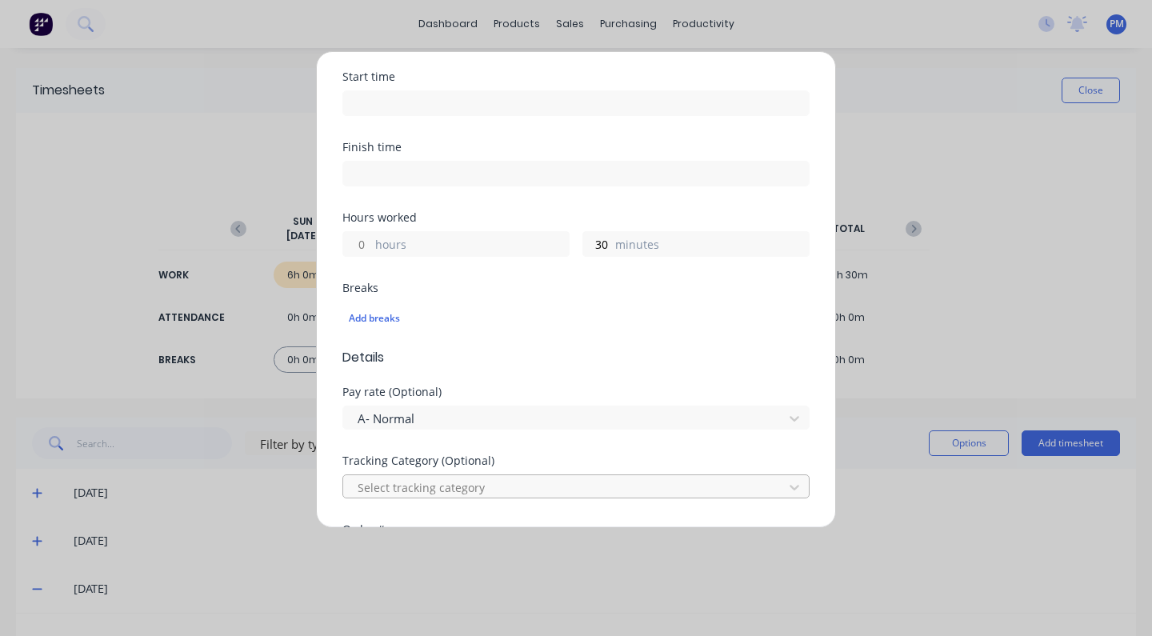
click at [532, 486] on div at bounding box center [565, 488] width 419 height 20
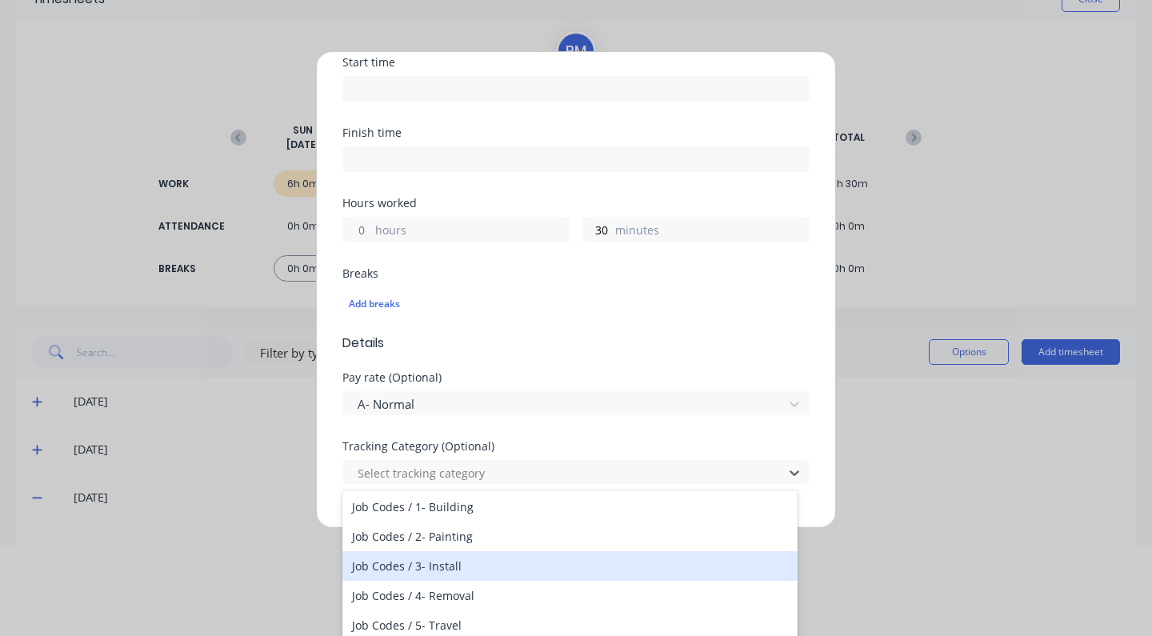
scroll to position [80, 0]
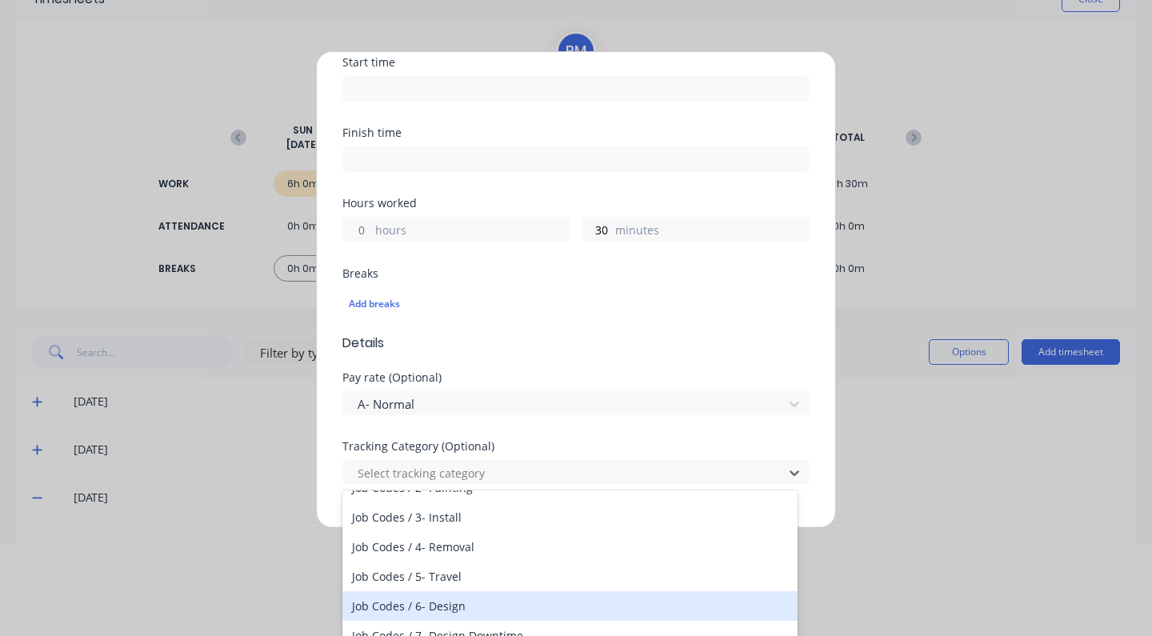
click at [455, 609] on div "Job Codes / 6- Design" at bounding box center [570, 606] width 455 height 30
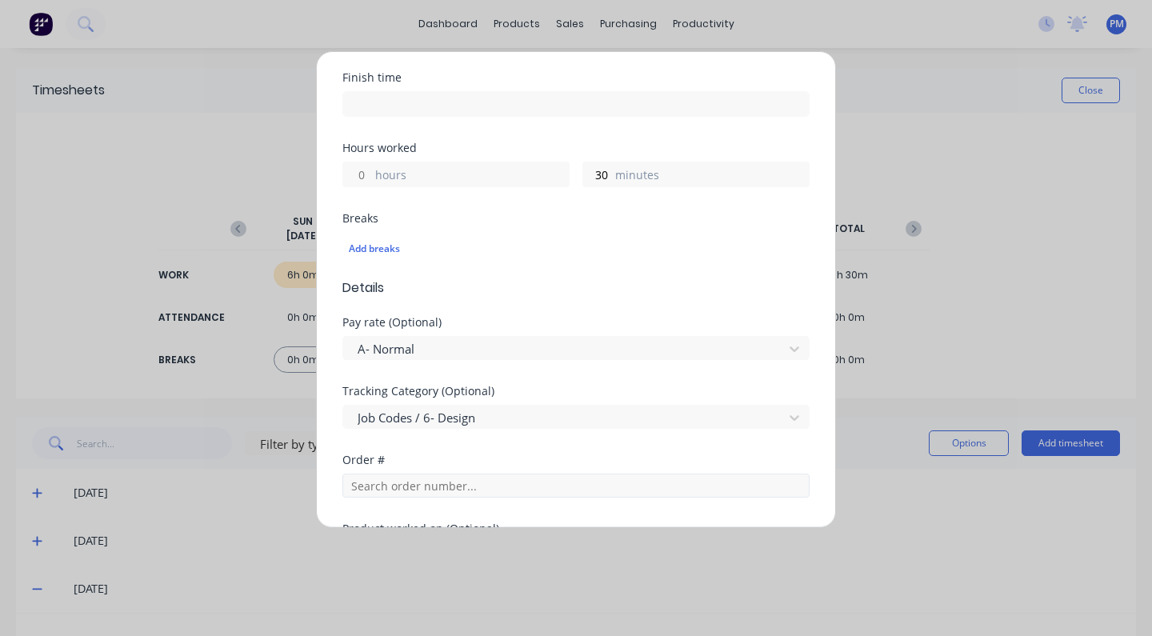
scroll to position [311, 0]
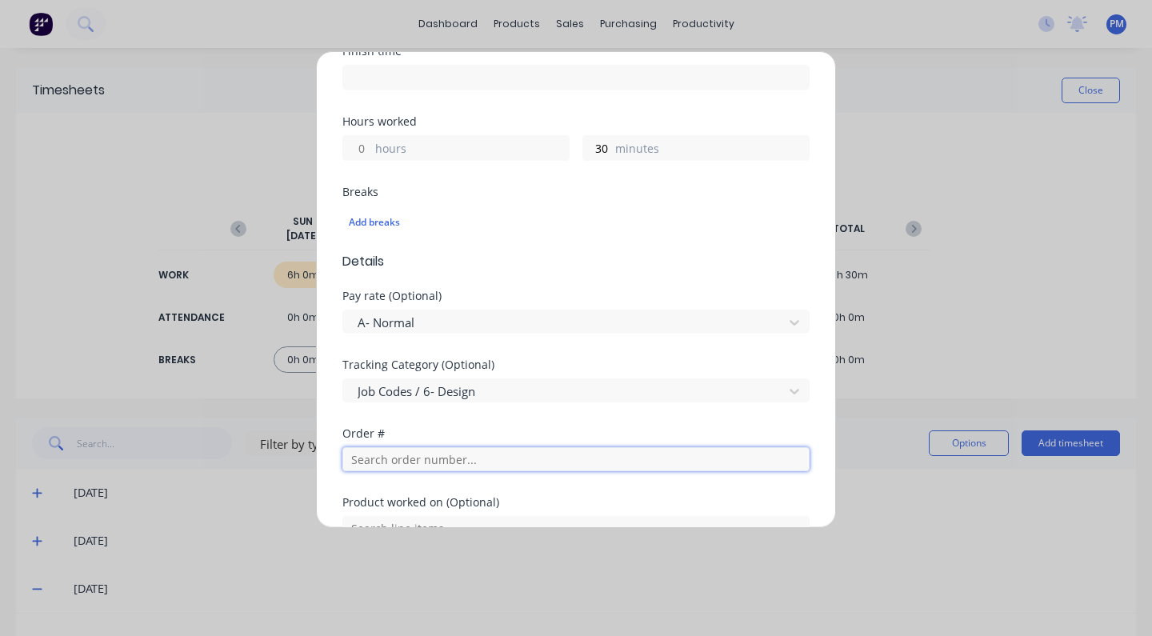
click at [411, 461] on input "text" at bounding box center [576, 459] width 467 height 24
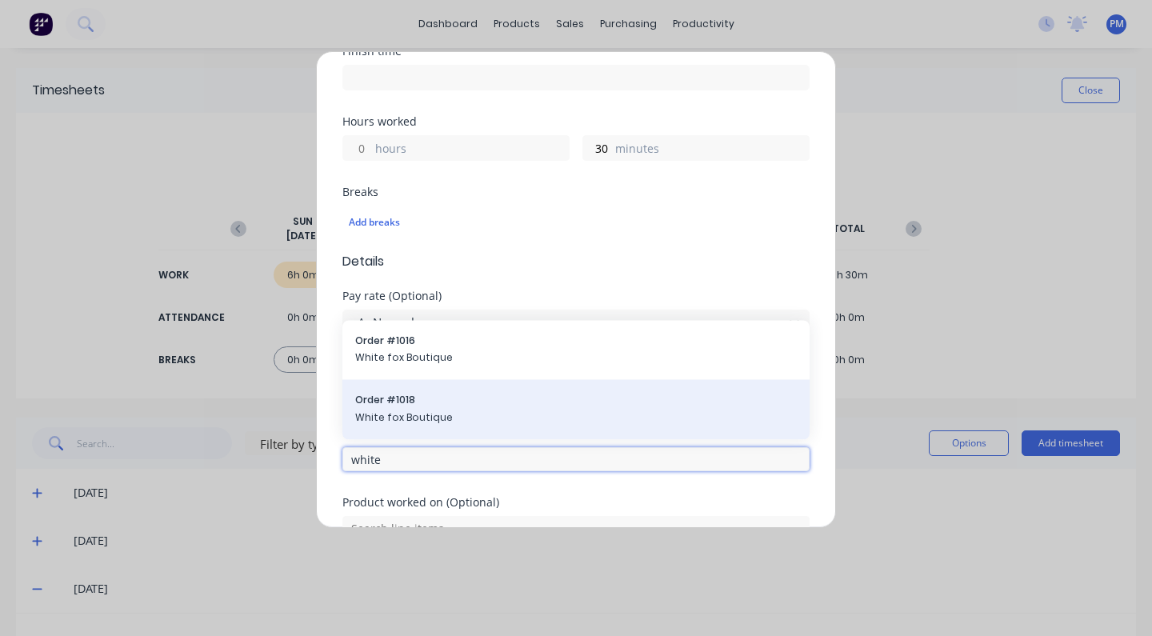
type input "white"
click at [397, 403] on span "Order # 1018" at bounding box center [576, 400] width 442 height 14
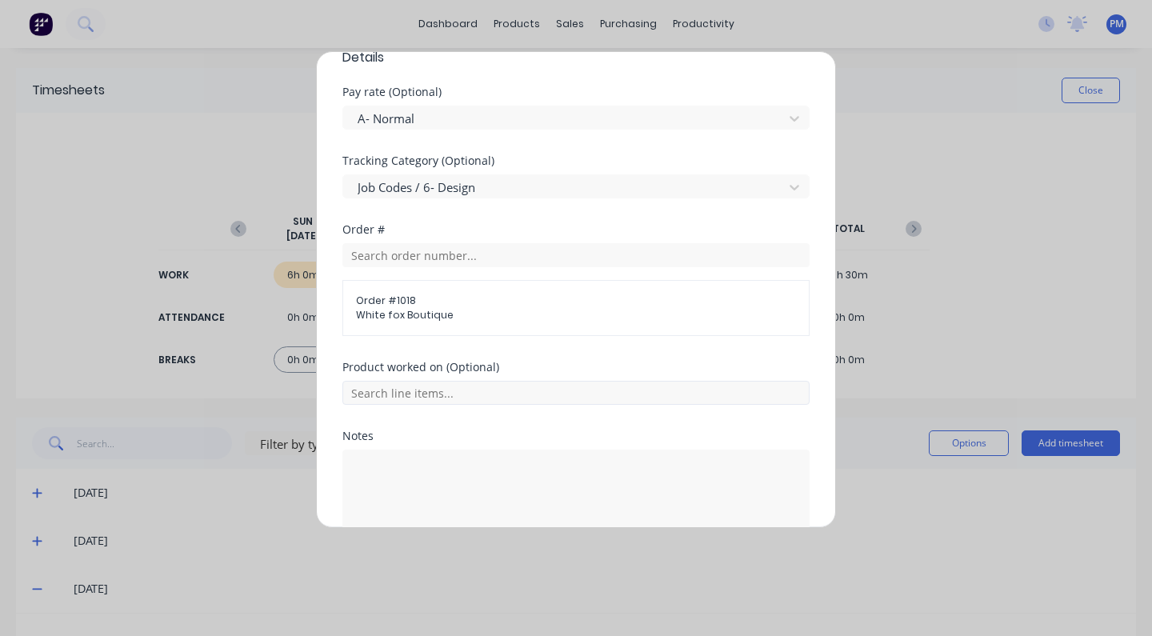
scroll to position [519, 0]
click at [375, 467] on textarea at bounding box center [576, 489] width 467 height 85
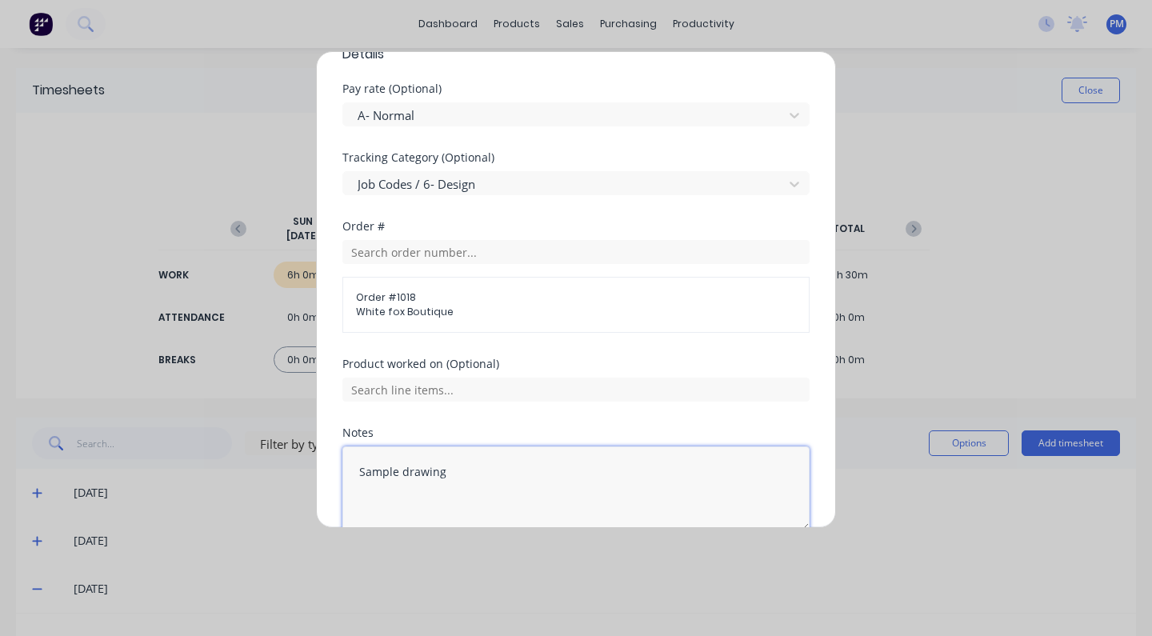
scroll to position [596, 0]
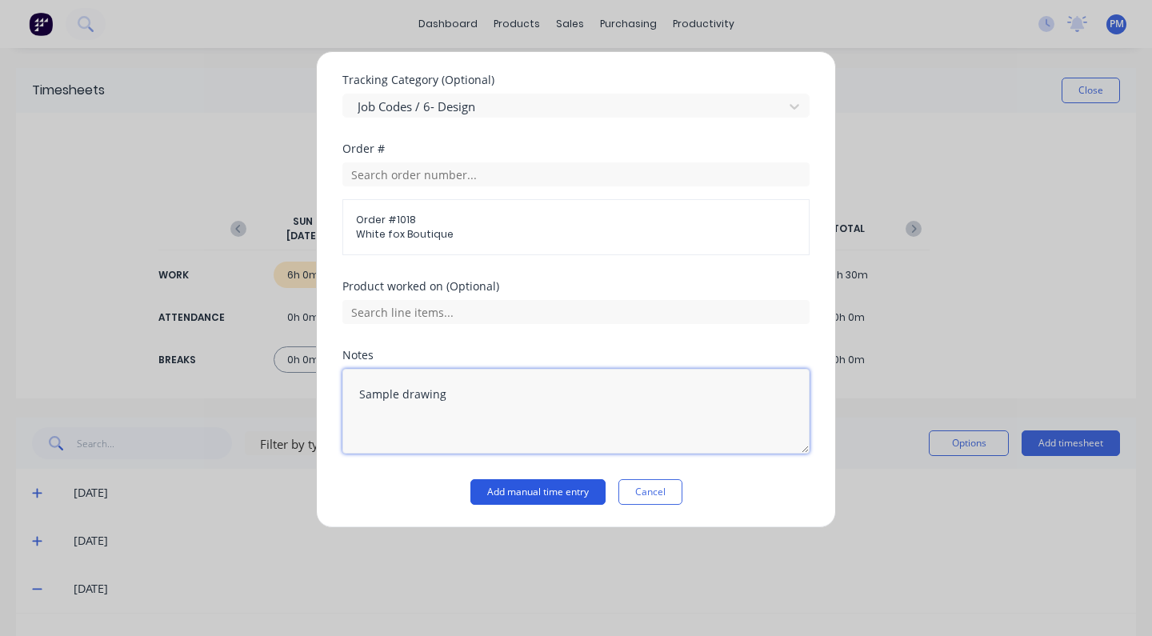
type textarea "Sample drawing"
click at [548, 494] on button "Add manual time entry" at bounding box center [538, 492] width 135 height 26
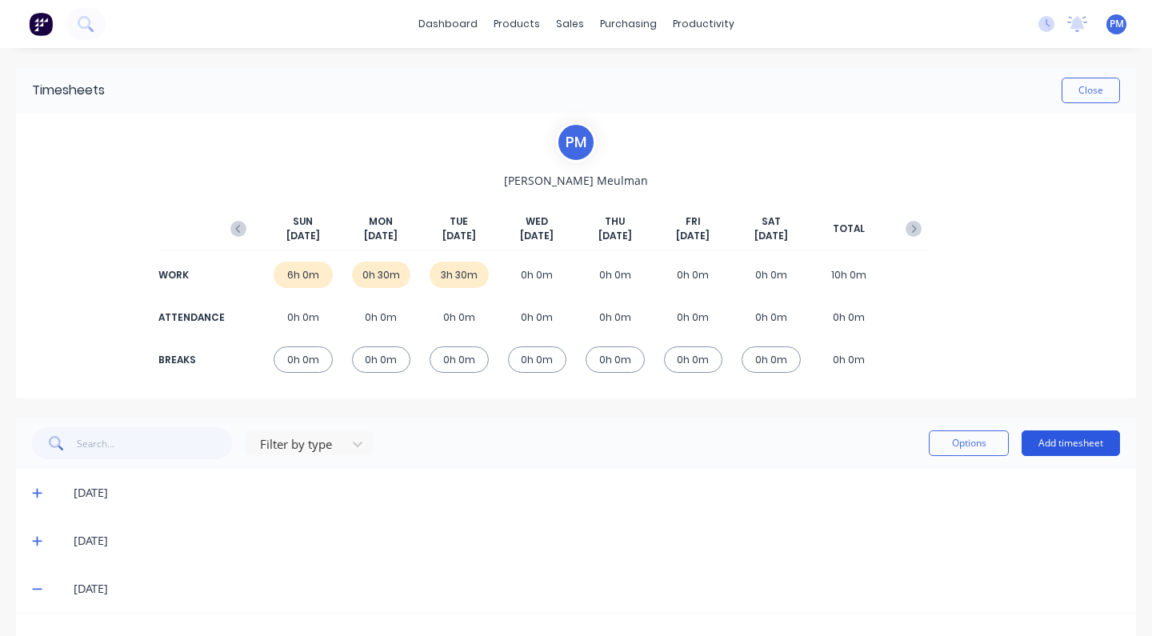
click at [1060, 442] on button "Add timesheet" at bounding box center [1071, 444] width 98 height 26
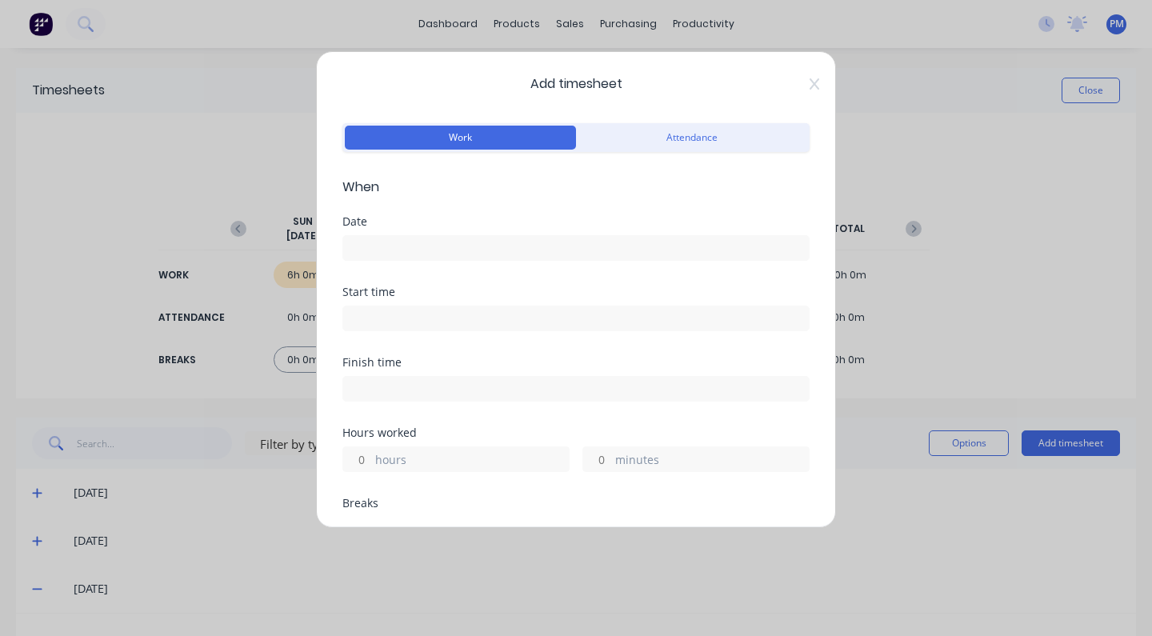
click at [426, 248] on input at bounding box center [576, 248] width 466 height 24
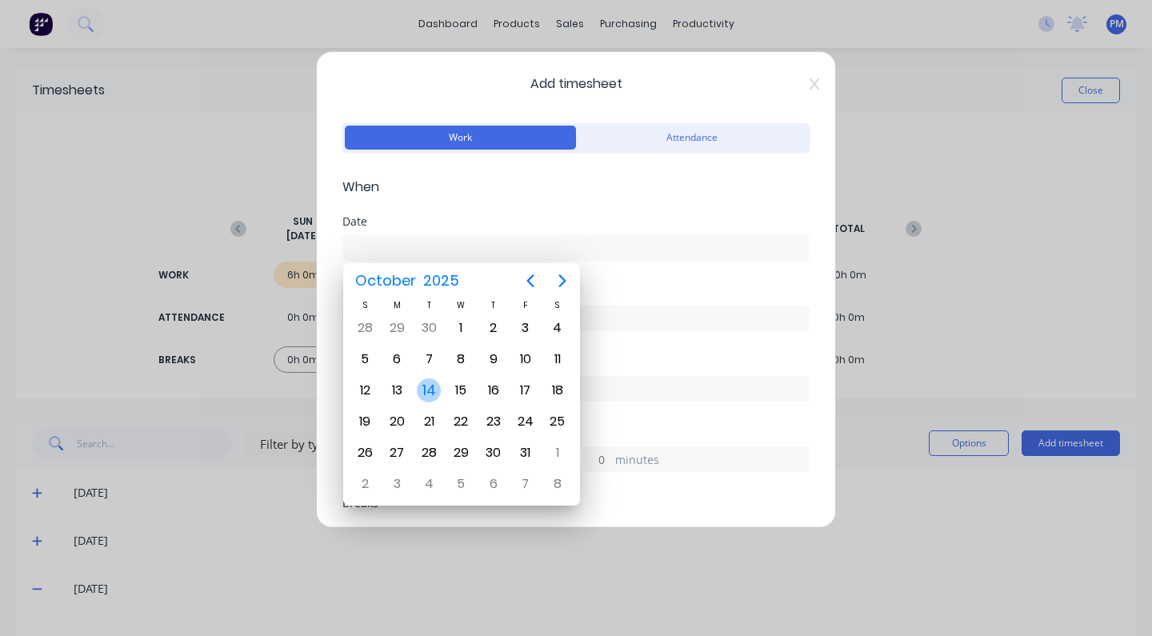
click at [435, 389] on div "14" at bounding box center [429, 391] width 24 height 24
type input "[DATE]"
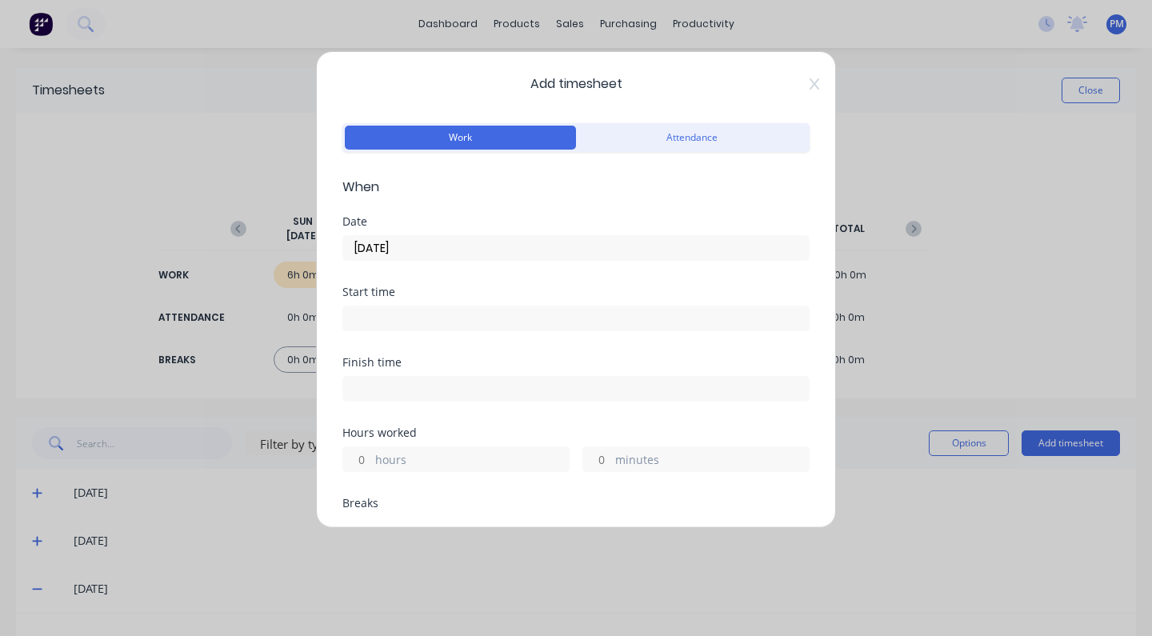
click at [377, 459] on label "hours" at bounding box center [472, 461] width 194 height 20
click at [371, 459] on input "hours" at bounding box center [357, 459] width 28 height 24
click at [365, 459] on input "45" at bounding box center [357, 459] width 28 height 24
type input "4"
click at [615, 459] on label "minutes" at bounding box center [712, 461] width 194 height 20
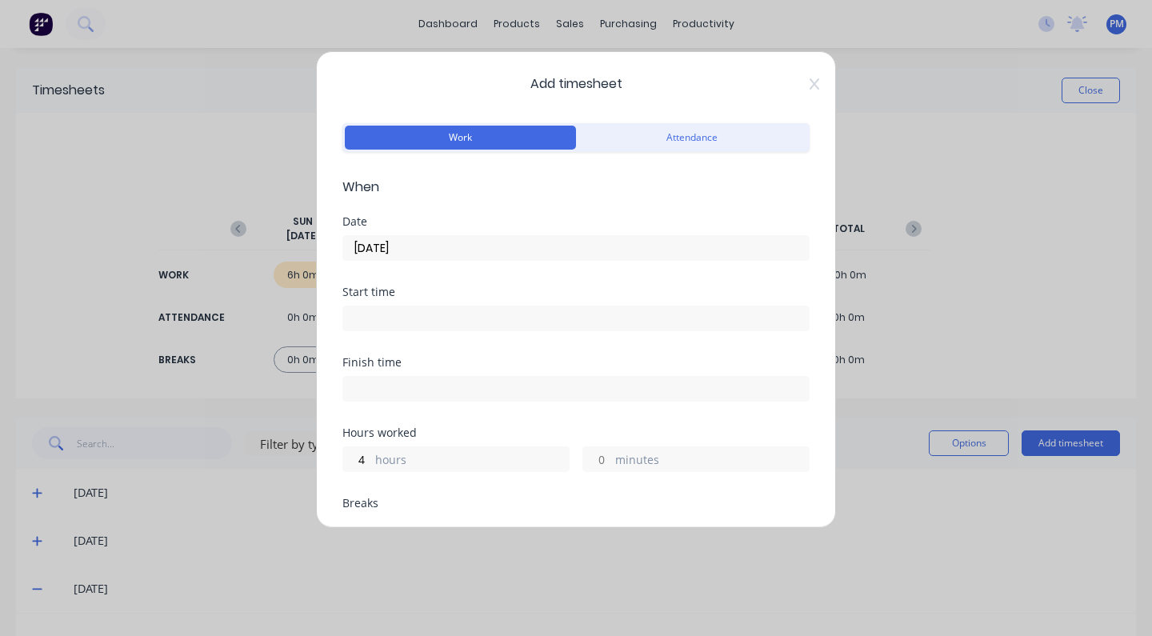
click at [609, 459] on input "minutes" at bounding box center [597, 459] width 28 height 24
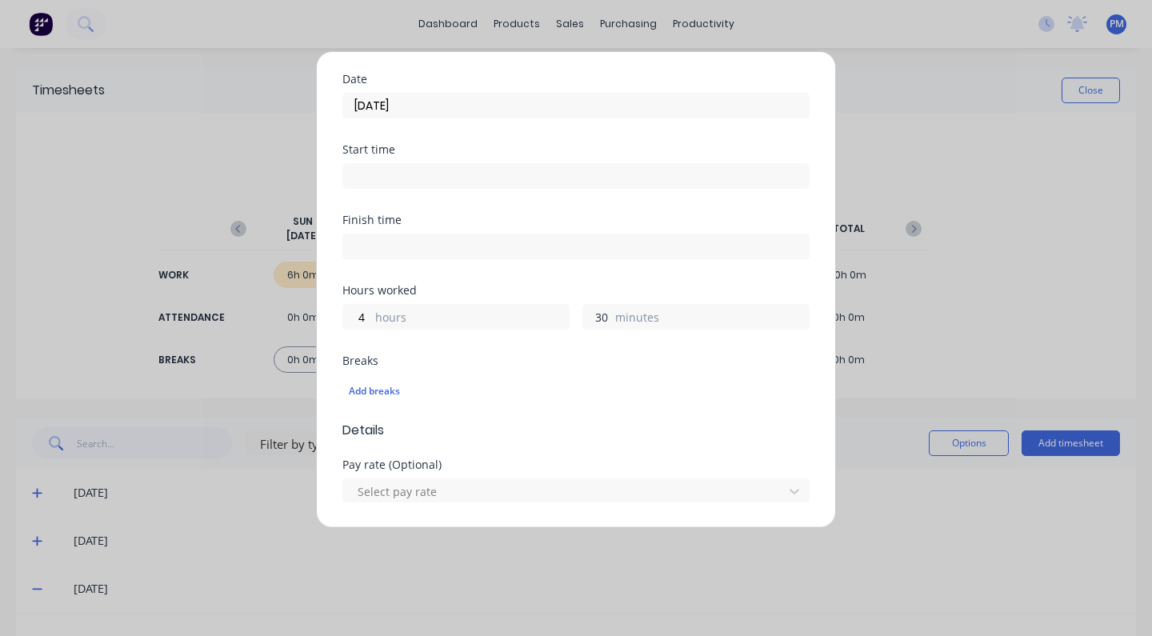
scroll to position [330, 0]
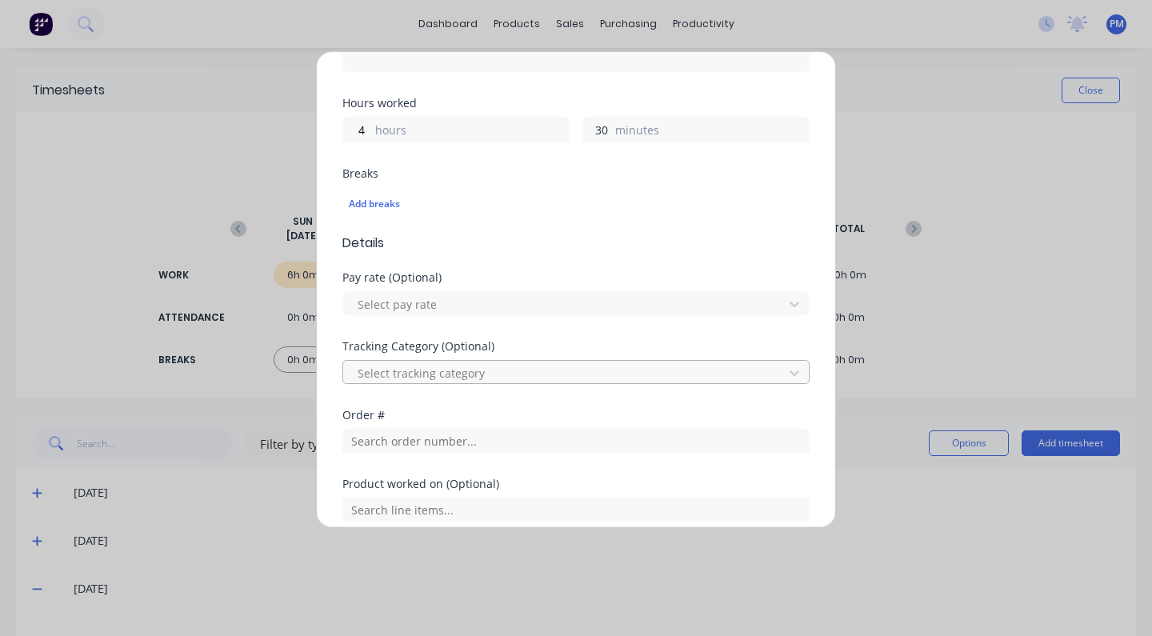
type input "30"
click at [473, 372] on div "Select tracking category" at bounding box center [566, 373] width 416 height 17
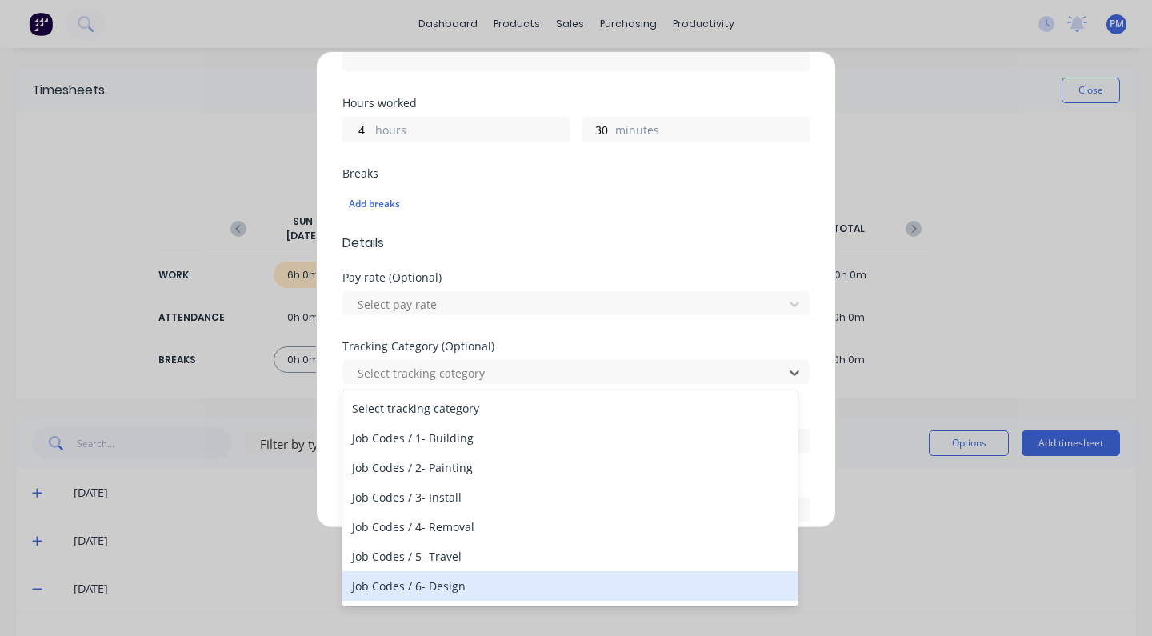
click at [453, 583] on div "Job Codes / 6- Design" at bounding box center [570, 586] width 455 height 30
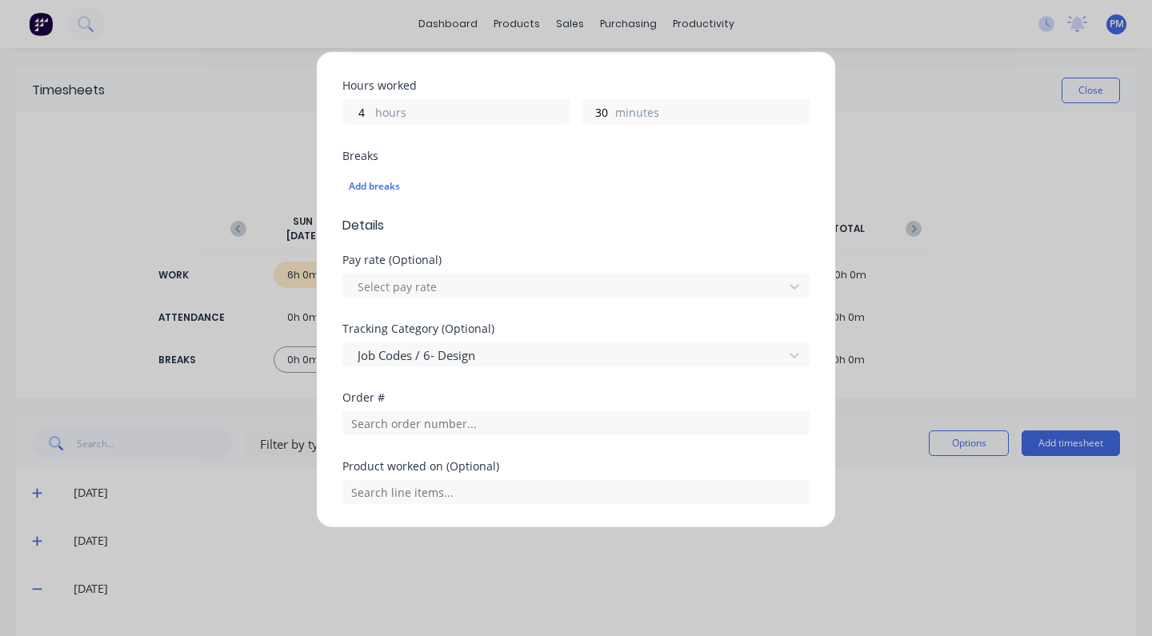
scroll to position [351, 0]
click at [399, 420] on input "text" at bounding box center [576, 420] width 467 height 24
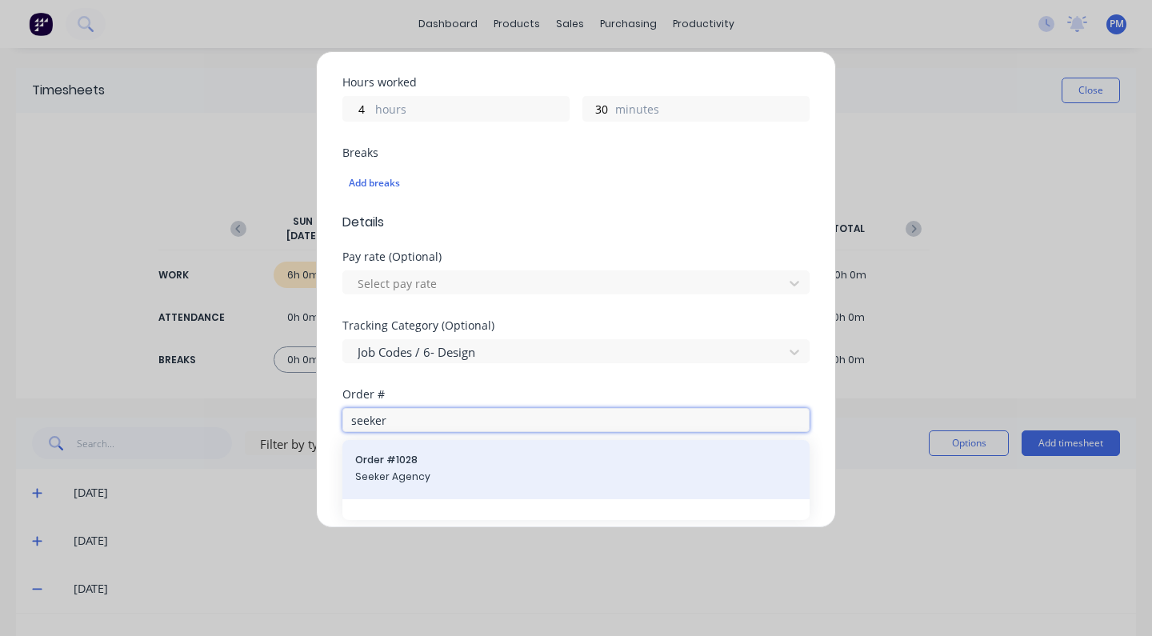
type input "seeker"
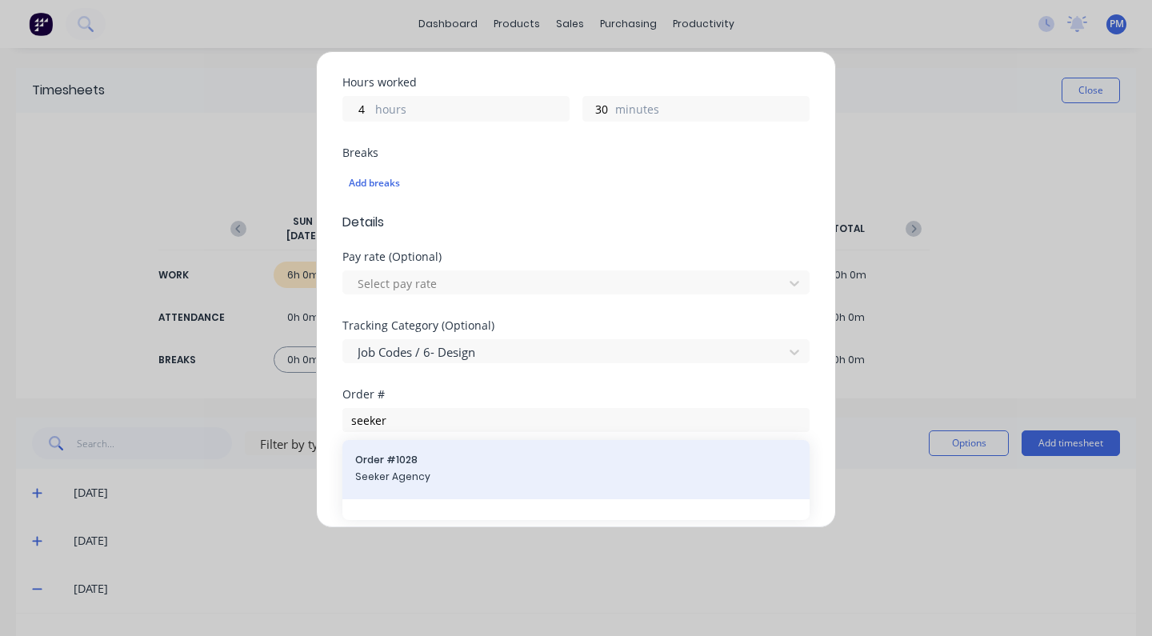
click at [399, 471] on span "Seeker Agency" at bounding box center [576, 477] width 442 height 14
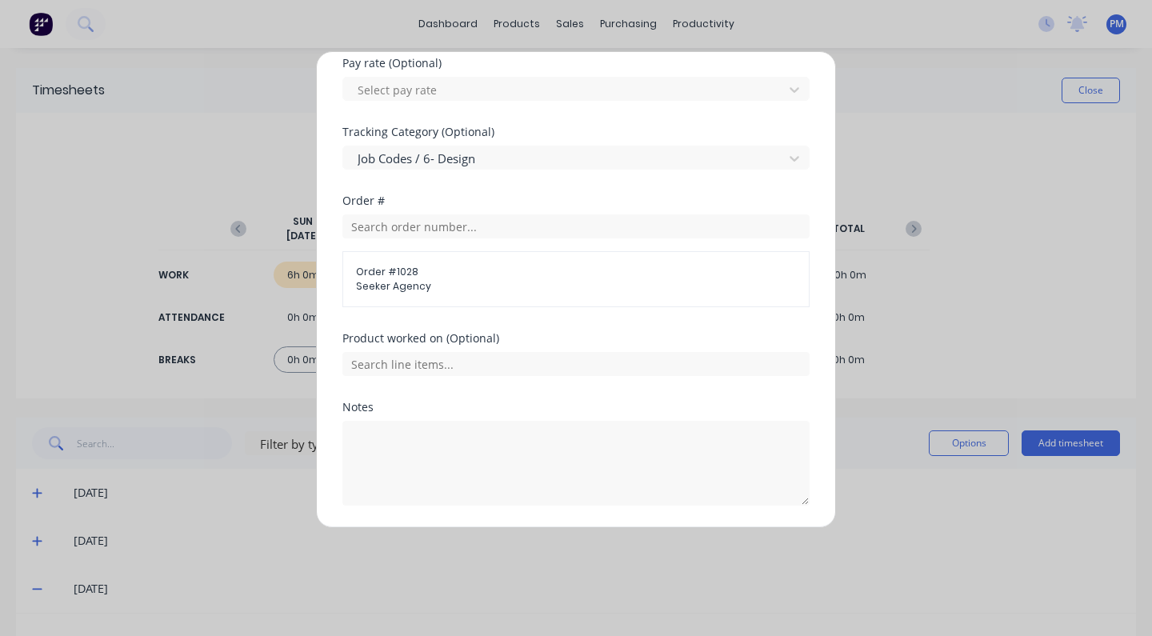
scroll to position [596, 0]
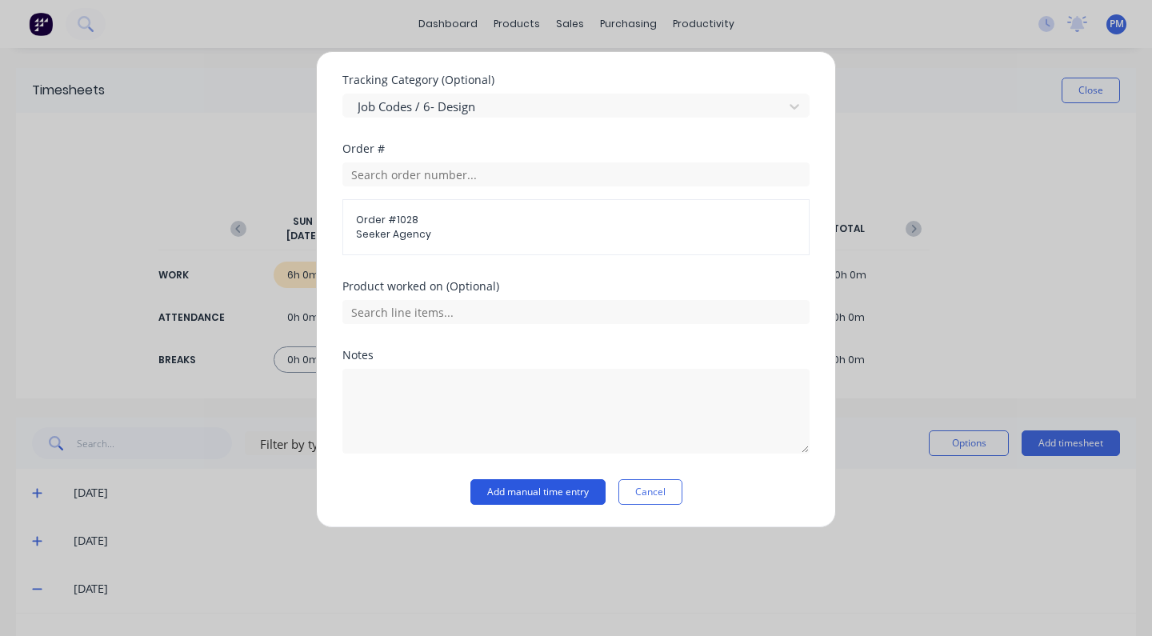
click at [541, 494] on button "Add manual time entry" at bounding box center [538, 492] width 135 height 26
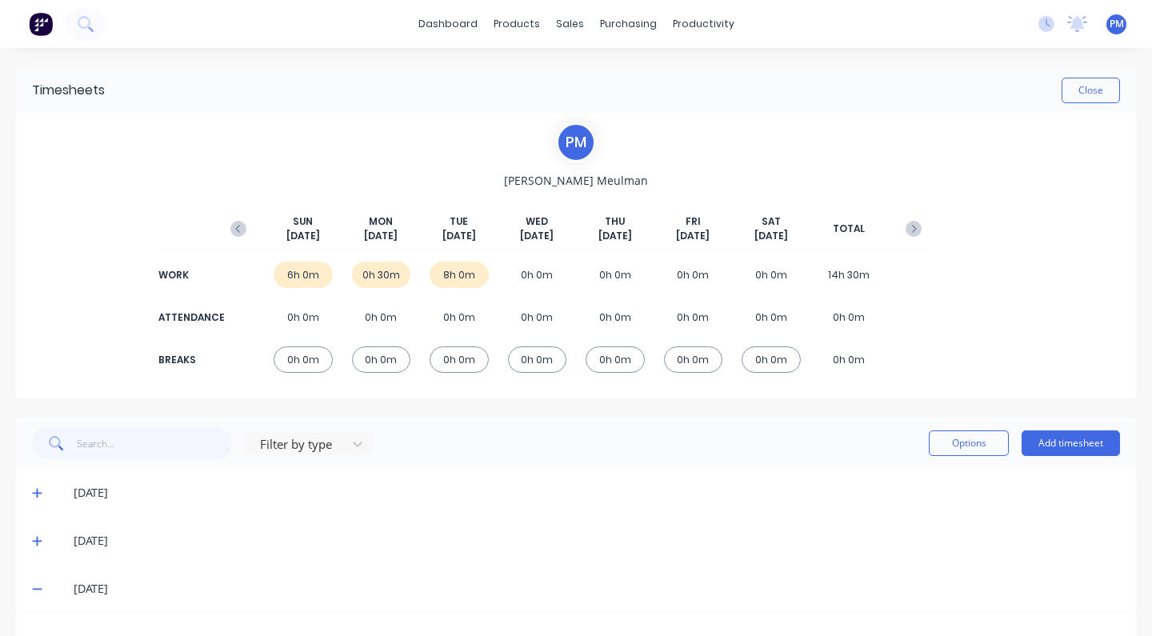
click at [307, 274] on div "6h 0m" at bounding box center [303, 275] width 59 height 26
click at [40, 490] on icon at bounding box center [37, 492] width 10 height 11
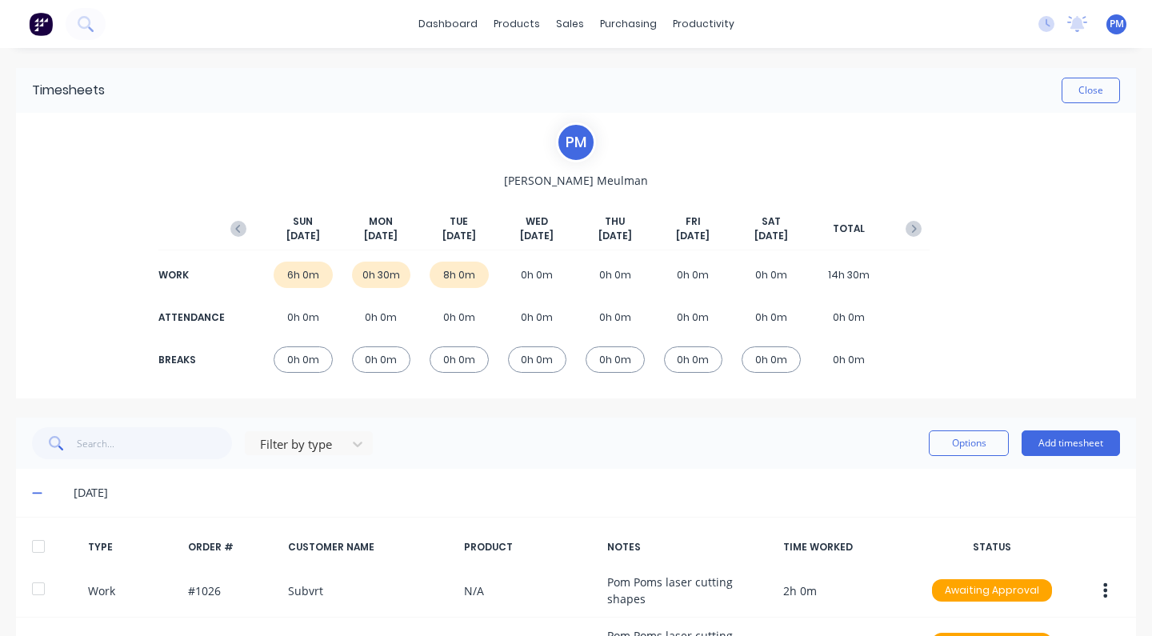
click at [40, 490] on icon at bounding box center [37, 492] width 10 height 11
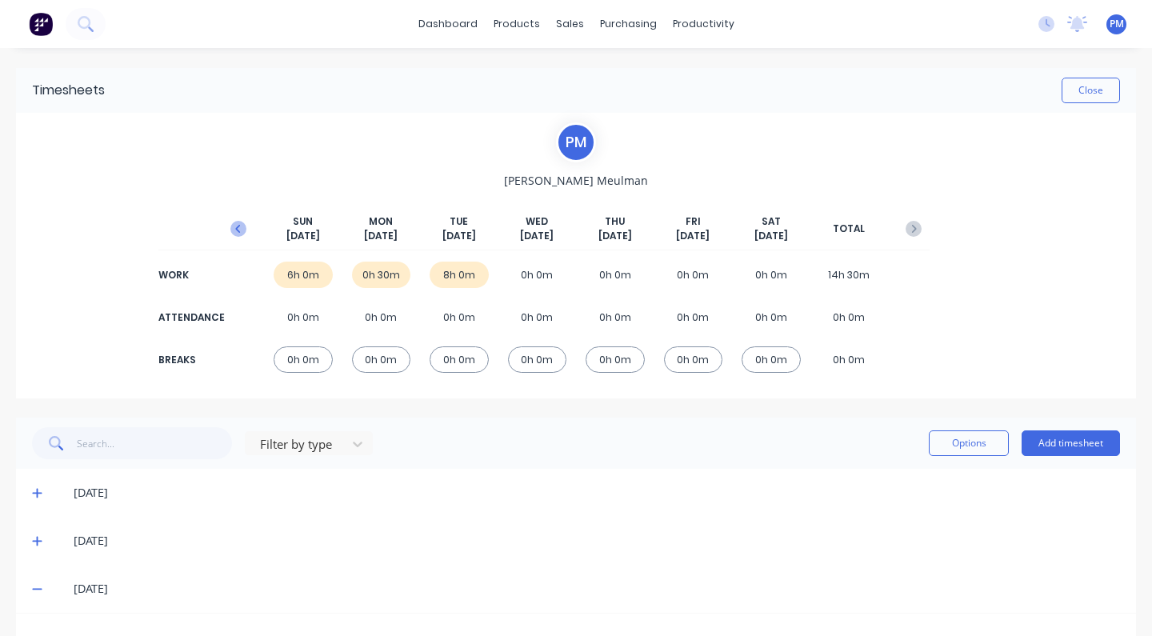
click at [233, 229] on icon "button" at bounding box center [238, 229] width 16 height 16
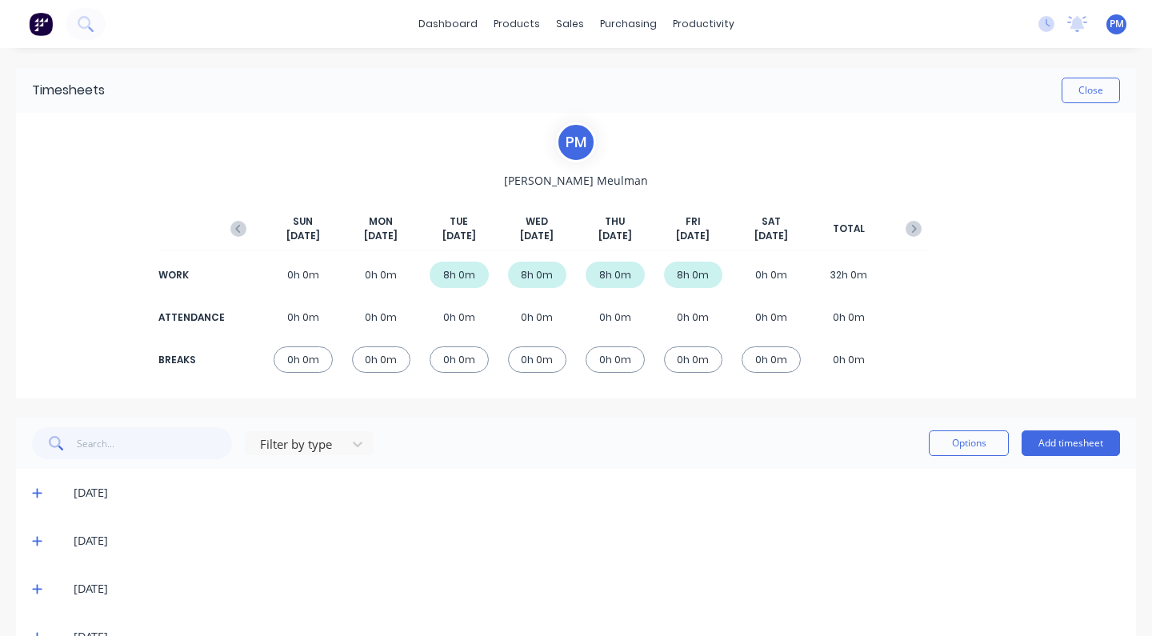
click at [315, 169] on div "P M [PERSON_NAME] [DATE] [DATE] [DATE] [DATE] [DATE] [DATE] [DATE] TOTAL WORK 0…" at bounding box center [575, 255] width 707 height 266
